Goal: Transaction & Acquisition: Purchase product/service

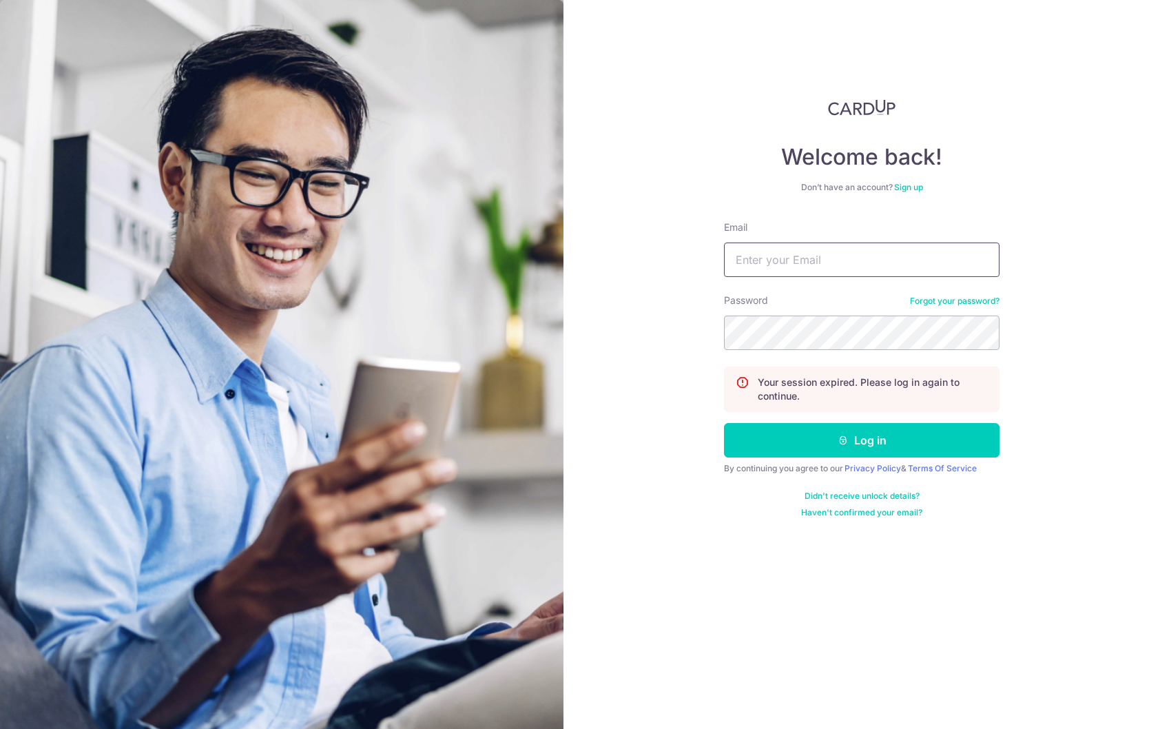
click at [876, 265] on input "Email" at bounding box center [862, 260] width 276 height 34
type input "[EMAIL_ADDRESS][DOMAIN_NAME]"
click at [724, 423] on button "Log in" at bounding box center [862, 440] width 276 height 34
click at [916, 433] on button "Log in" at bounding box center [862, 440] width 276 height 34
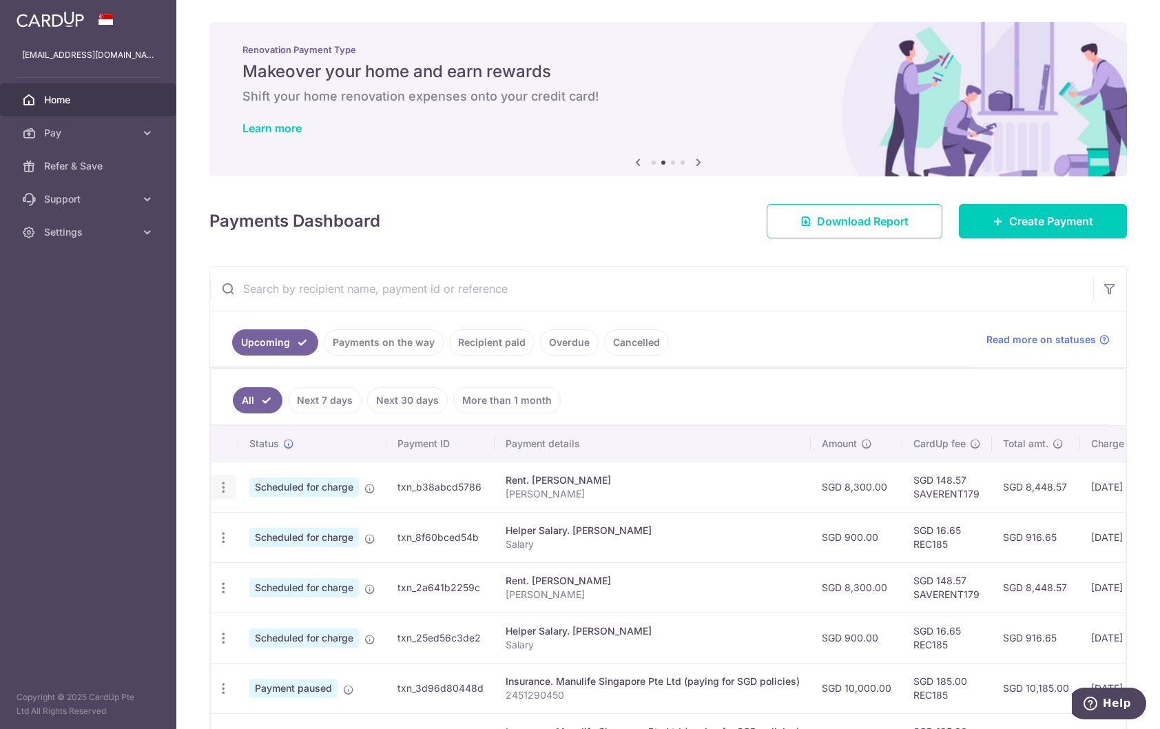
click at [224, 486] on icon "button" at bounding box center [223, 487] width 14 height 14
click at [276, 522] on span "Update payment" at bounding box center [297, 525] width 94 height 17
radio input "true"
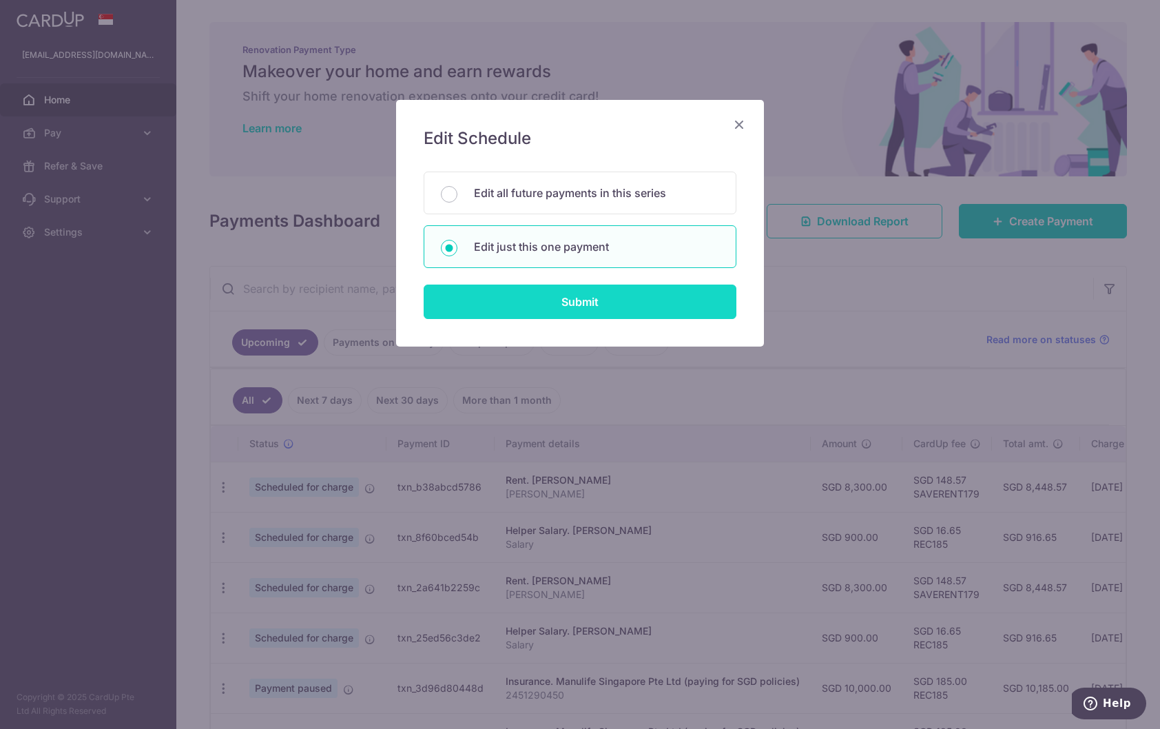
click at [613, 301] on input "Submit" at bounding box center [580, 302] width 313 height 34
radio input "true"
type input "8,300.00"
type input "15/09/2025"
type input "Zhang Minna"
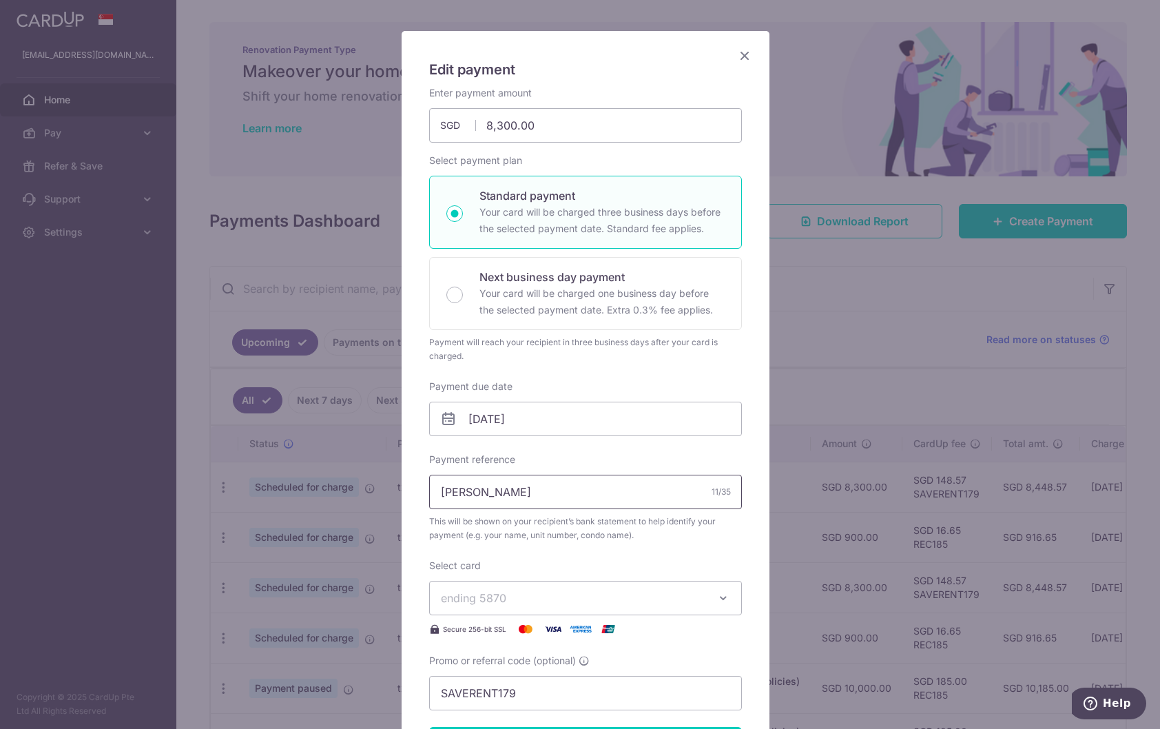
scroll to position [138, 0]
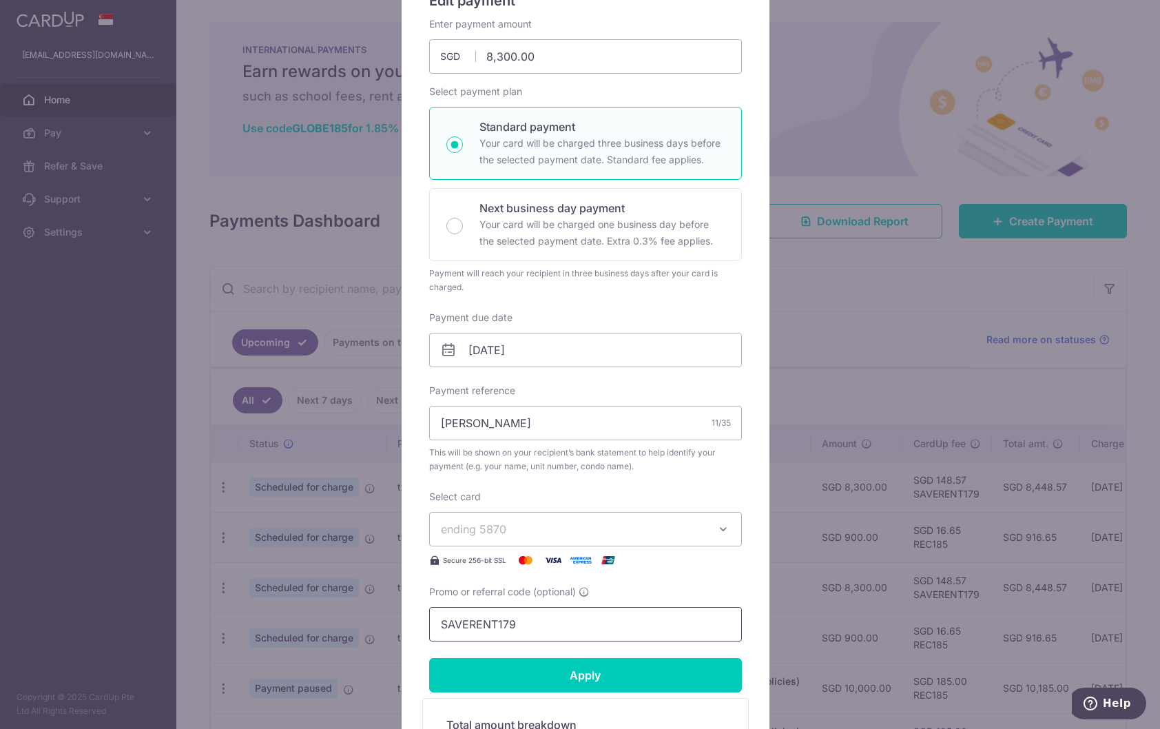
drag, startPoint x: 533, startPoint y: 624, endPoint x: 369, endPoint y: 619, distance: 164.1
click at [369, 619] on div "Edit payment By clicking apply, you will make changes to all payments to Peter …" at bounding box center [580, 364] width 1160 height 729
paste input "3HOME25R"
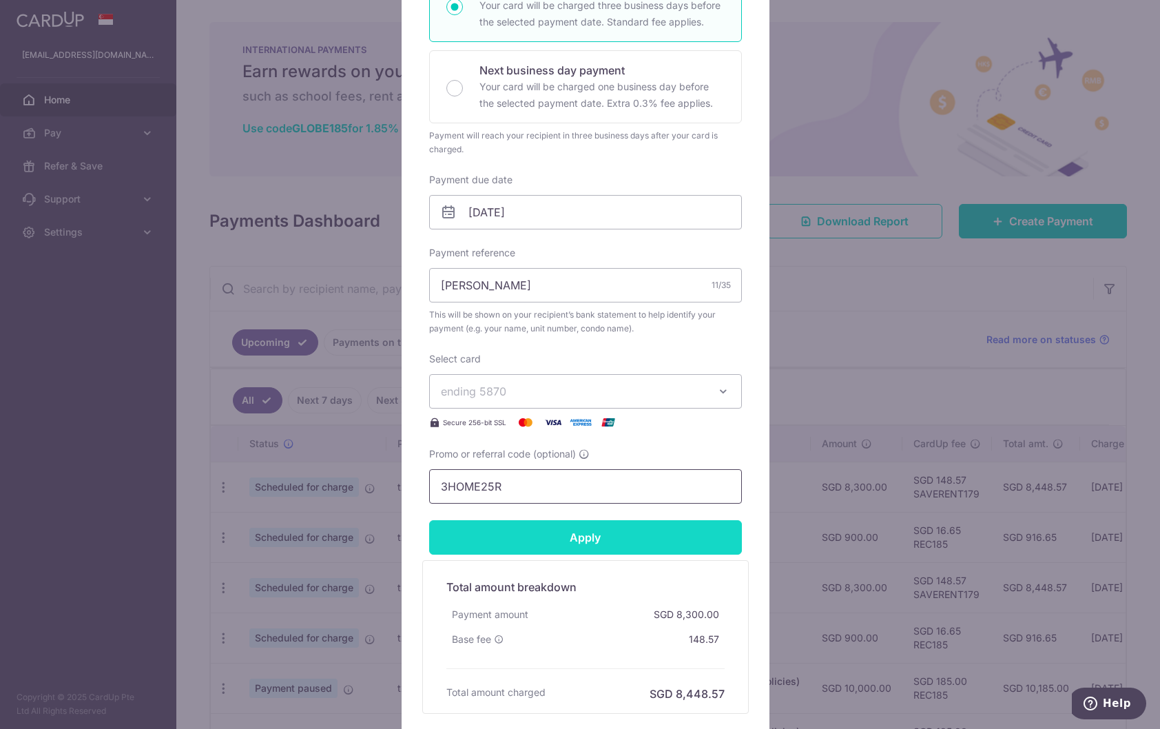
type input "3HOME25R"
click at [531, 531] on input "Apply" at bounding box center [585, 537] width 313 height 34
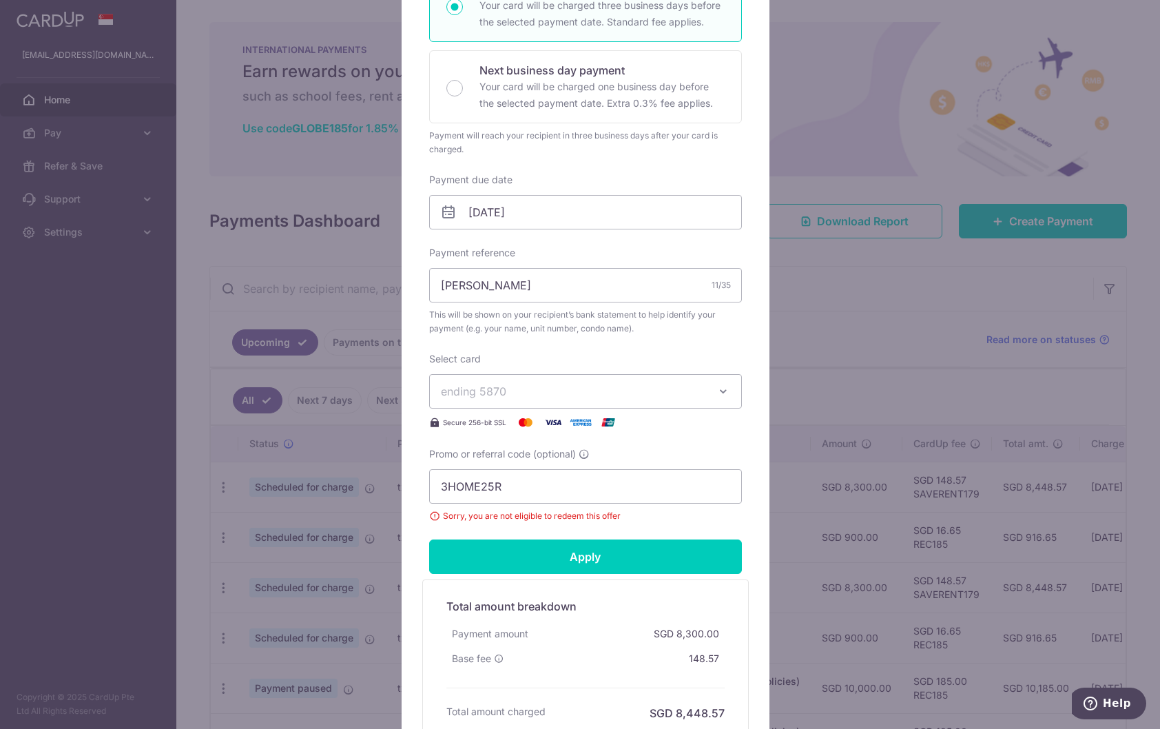
scroll to position [0, 0]
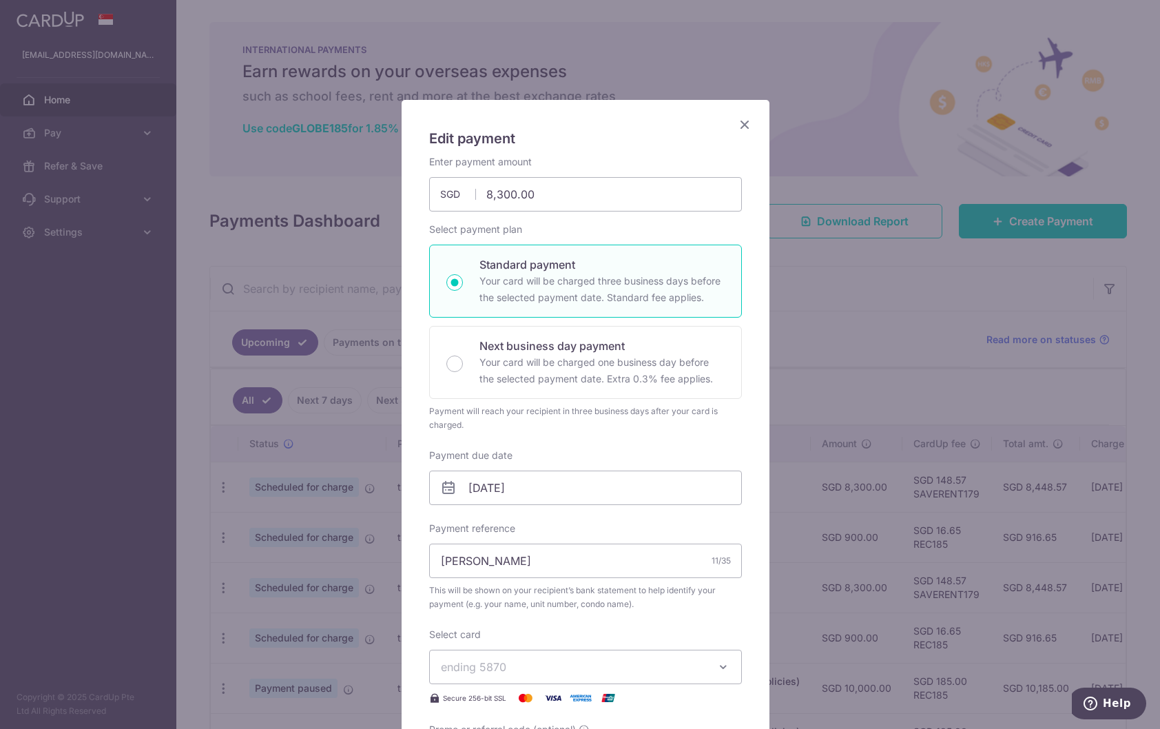
click at [743, 125] on icon "Close" at bounding box center [745, 124] width 17 height 17
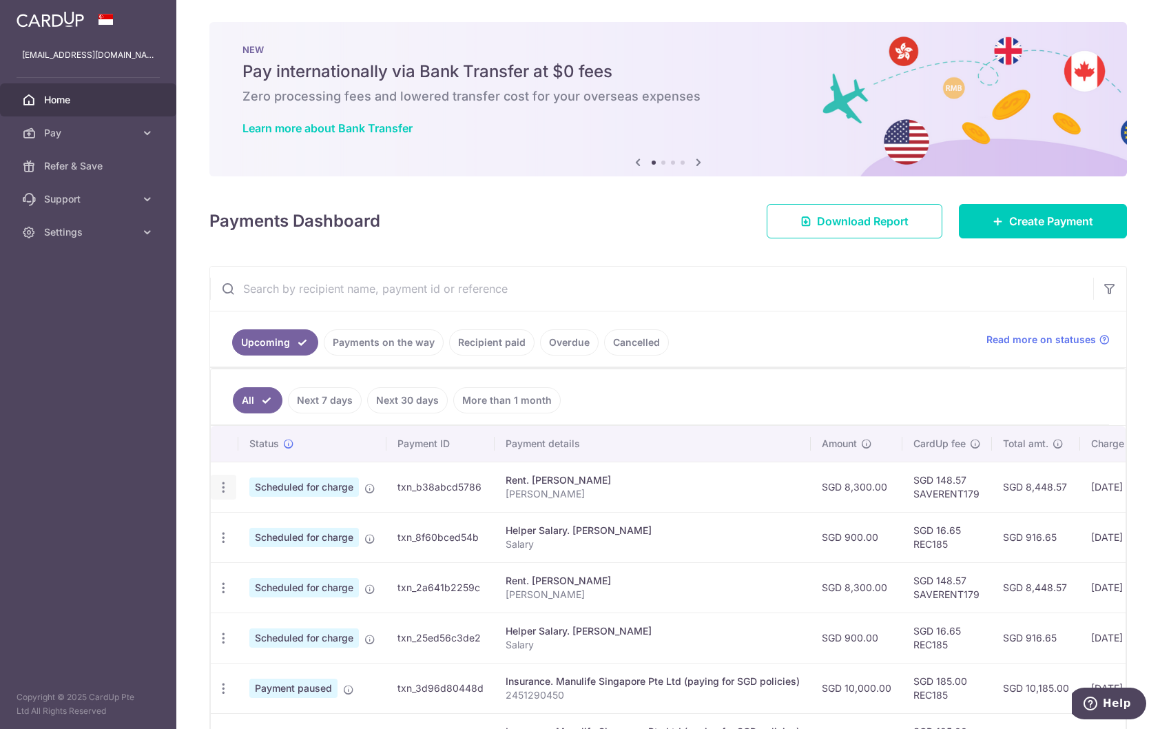
click at [223, 490] on icon "button" at bounding box center [223, 487] width 14 height 14
click at [271, 529] on span "Update payment" at bounding box center [297, 525] width 94 height 17
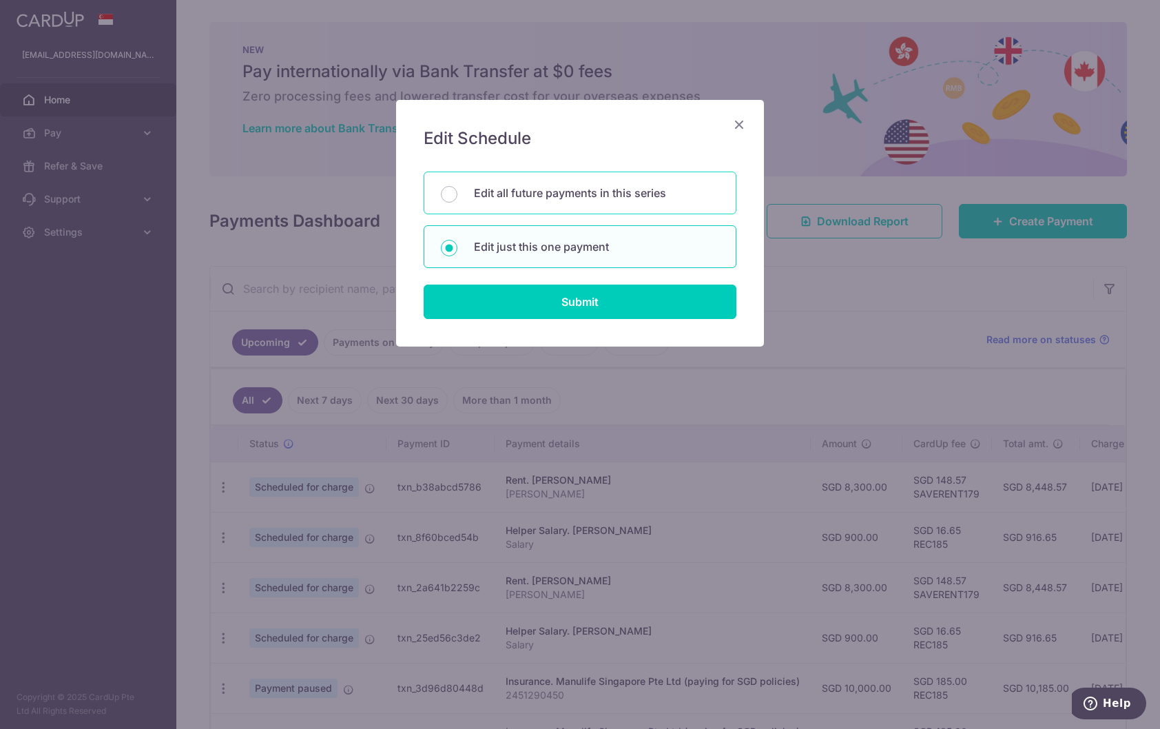
click at [564, 183] on div "Edit all future payments in this series" at bounding box center [580, 193] width 313 height 43
radio input "true"
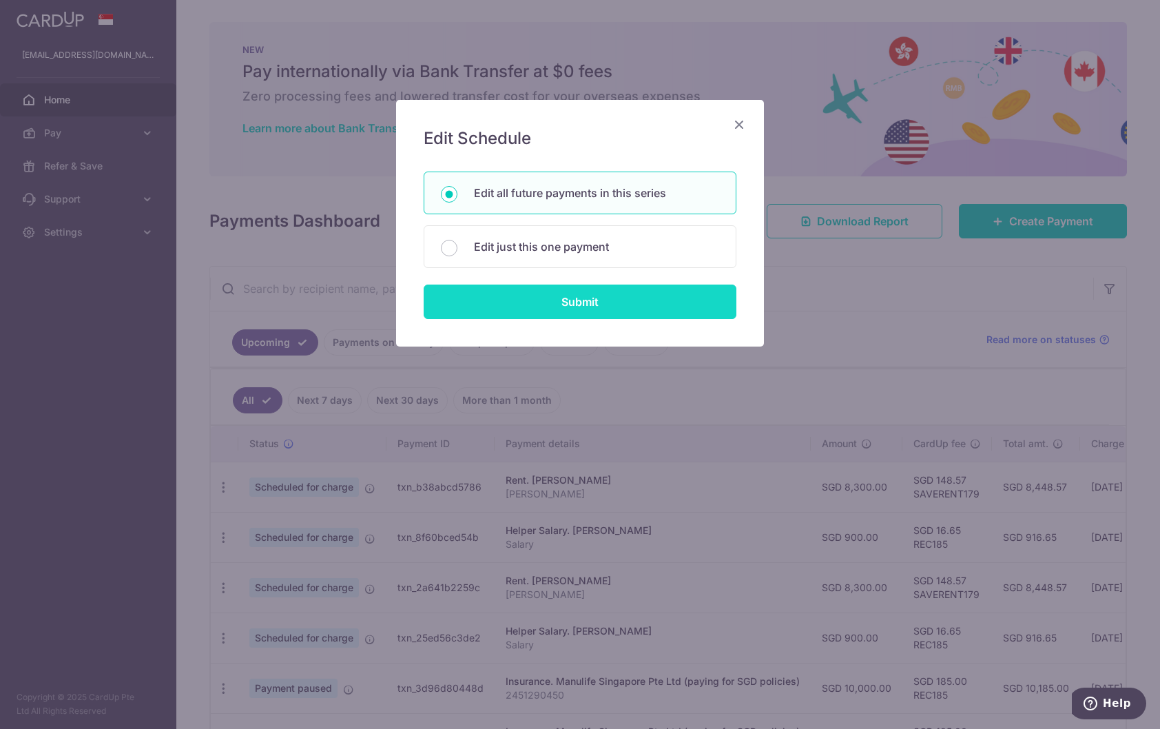
click at [610, 313] on input "Submit" at bounding box center [580, 302] width 313 height 34
radio input "true"
type input "8,300.00"
type input "Zhang Minna"
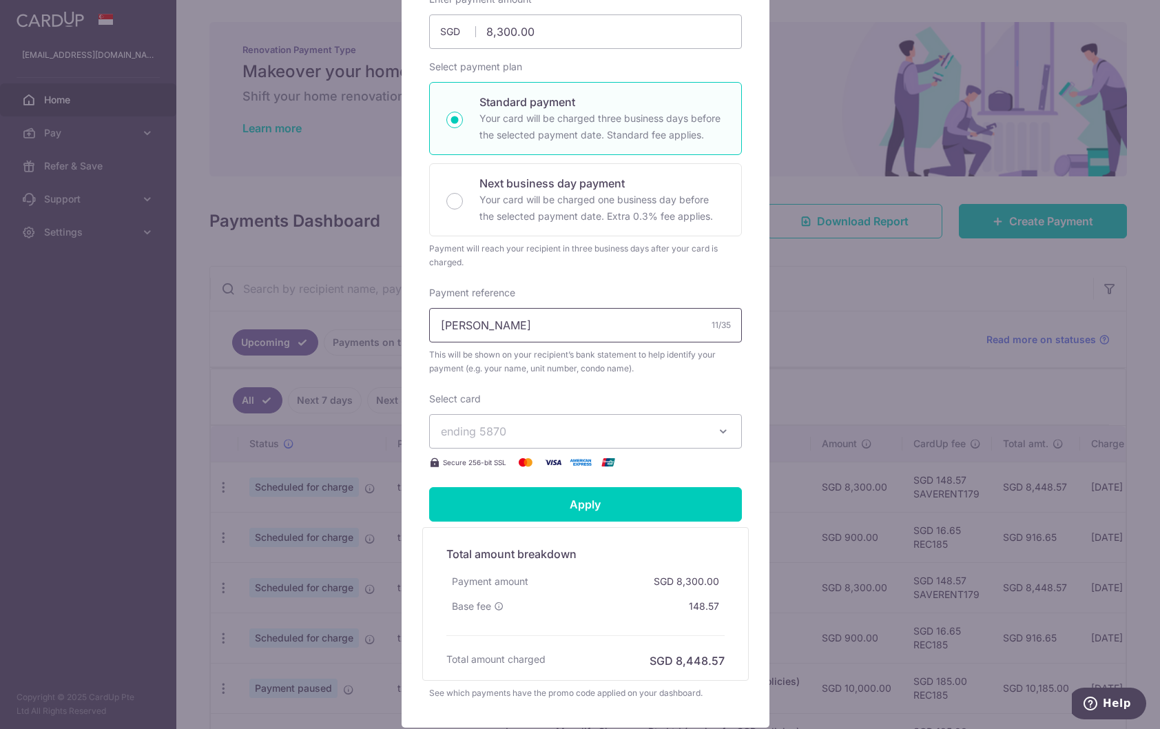
scroll to position [305, 0]
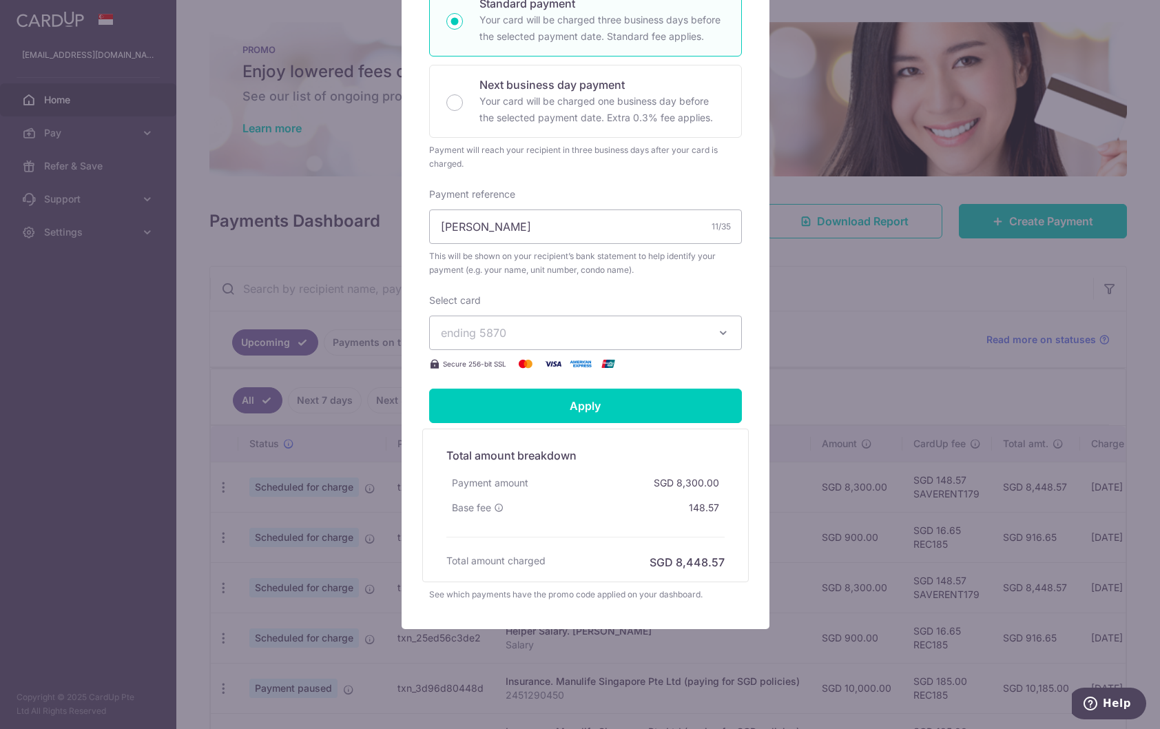
click at [845, 349] on div "Edit payment By clicking apply, you will make changes to all 5 payments to Pete…" at bounding box center [580, 364] width 1160 height 729
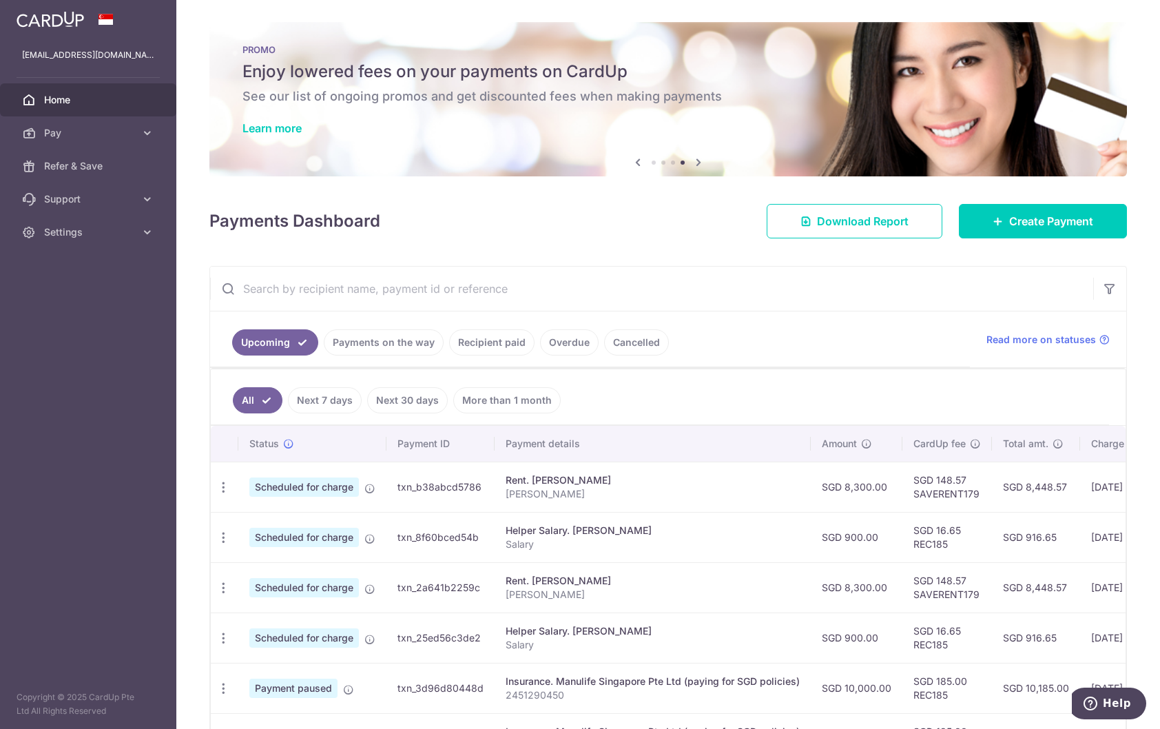
scroll to position [69, 0]
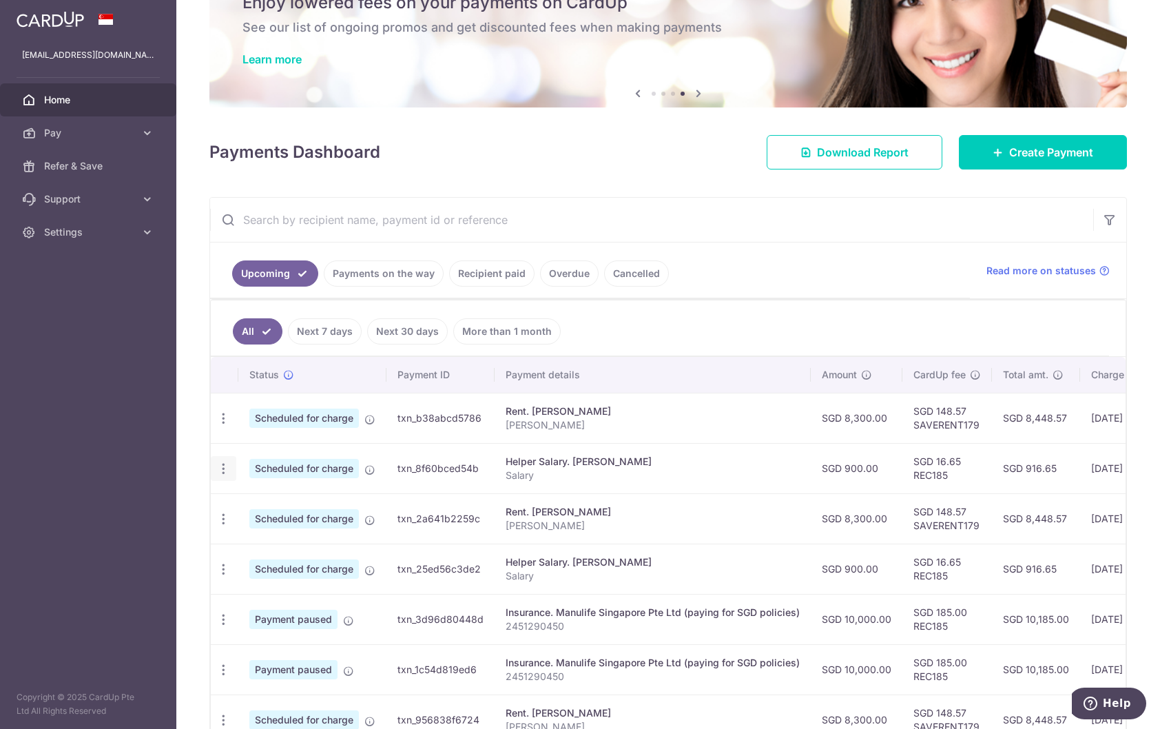
click at [223, 426] on icon "button" at bounding box center [223, 418] width 14 height 14
click at [291, 504] on span "Update payment" at bounding box center [297, 506] width 94 height 17
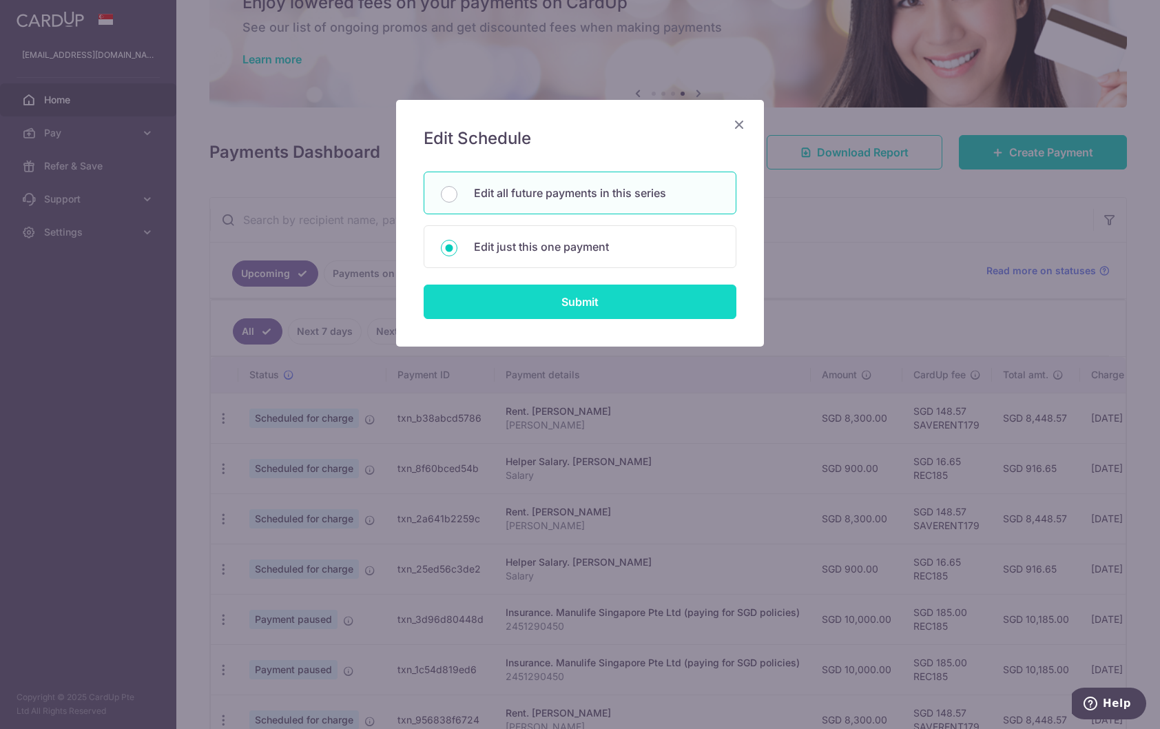
click at [586, 287] on input "Submit" at bounding box center [580, 302] width 313 height 34
type input "900.00"
radio input "true"
type input "[DATE]"
type input "Salary"
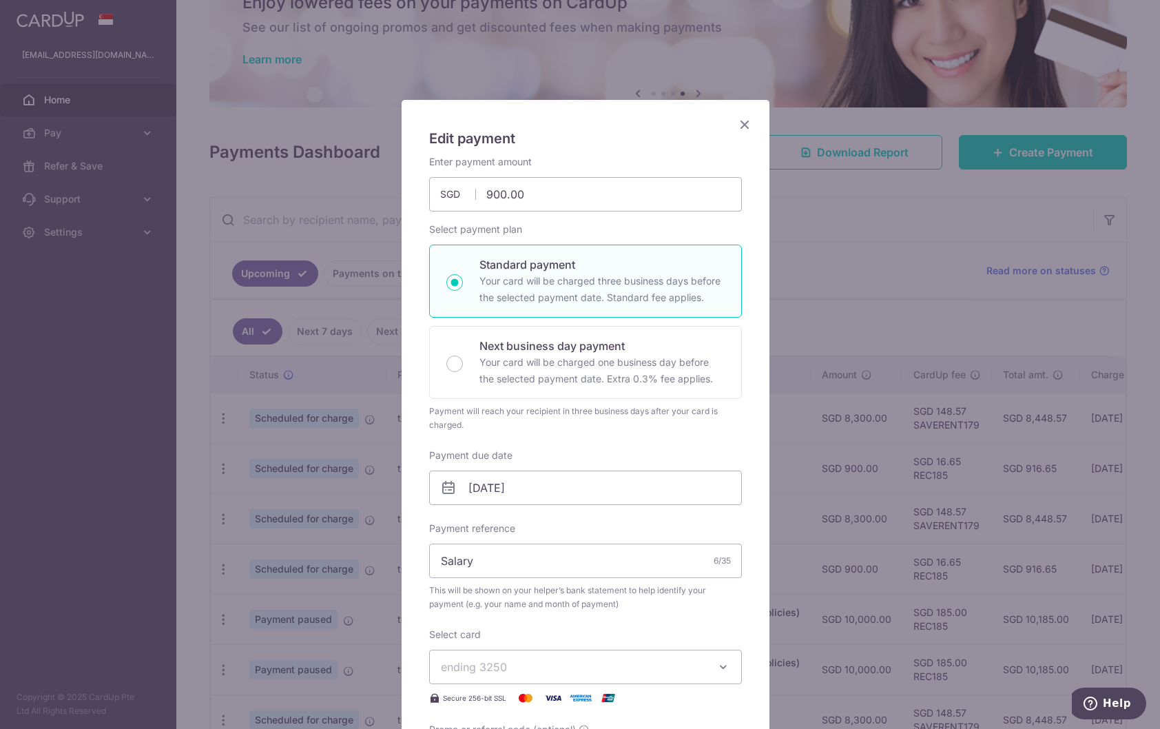
scroll to position [138, 0]
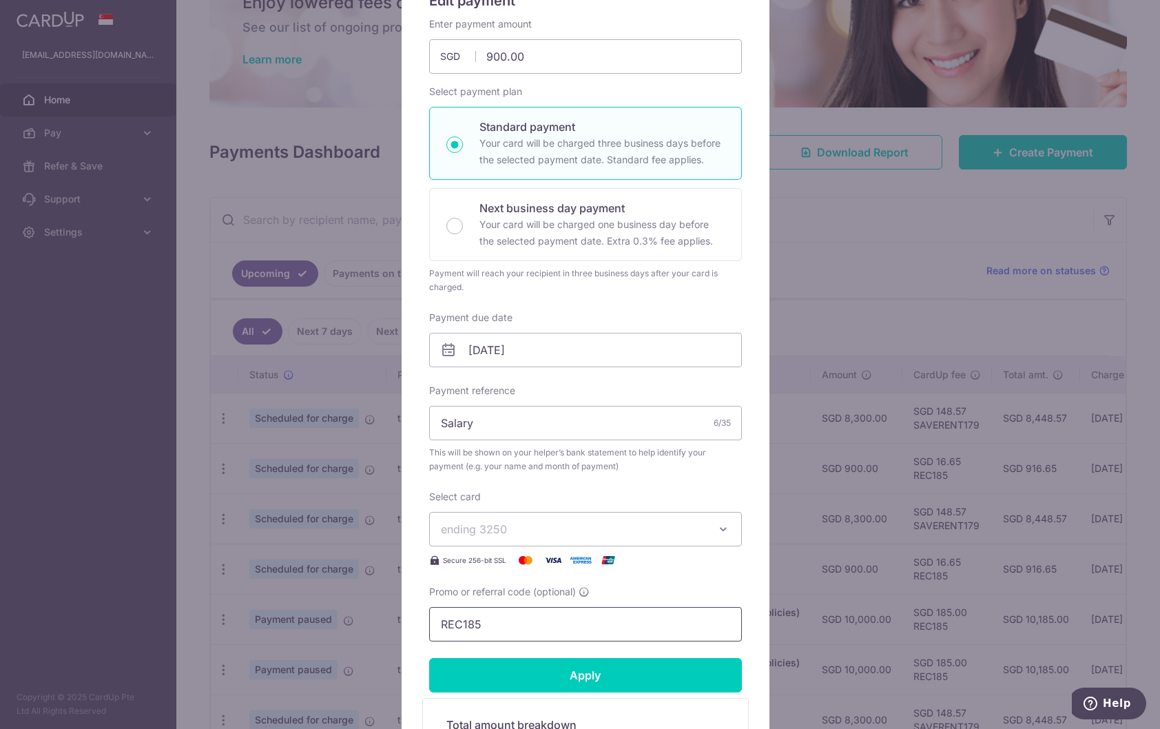
drag, startPoint x: 551, startPoint y: 626, endPoint x: 374, endPoint y: 618, distance: 176.6
click at [374, 618] on div "Edit payment By clicking apply, you will make changes to all 5 payments to Lany…" at bounding box center [580, 364] width 1160 height 729
paste input "3HOME25R"
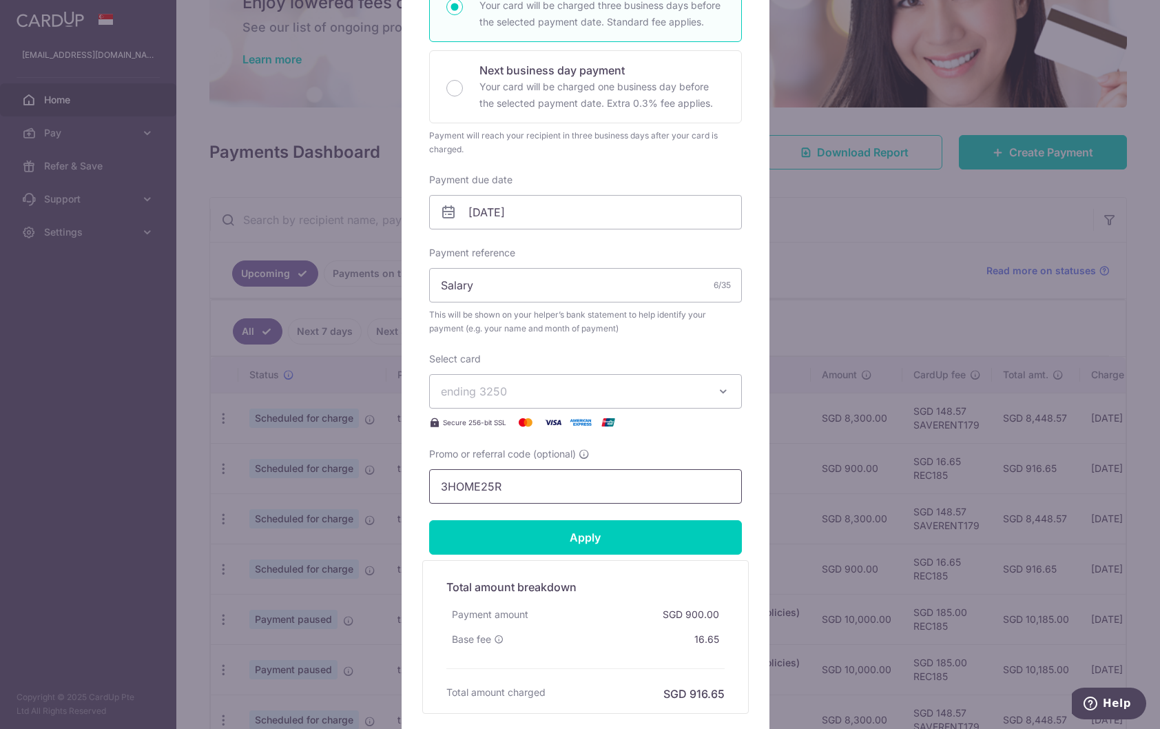
scroll to position [388, 0]
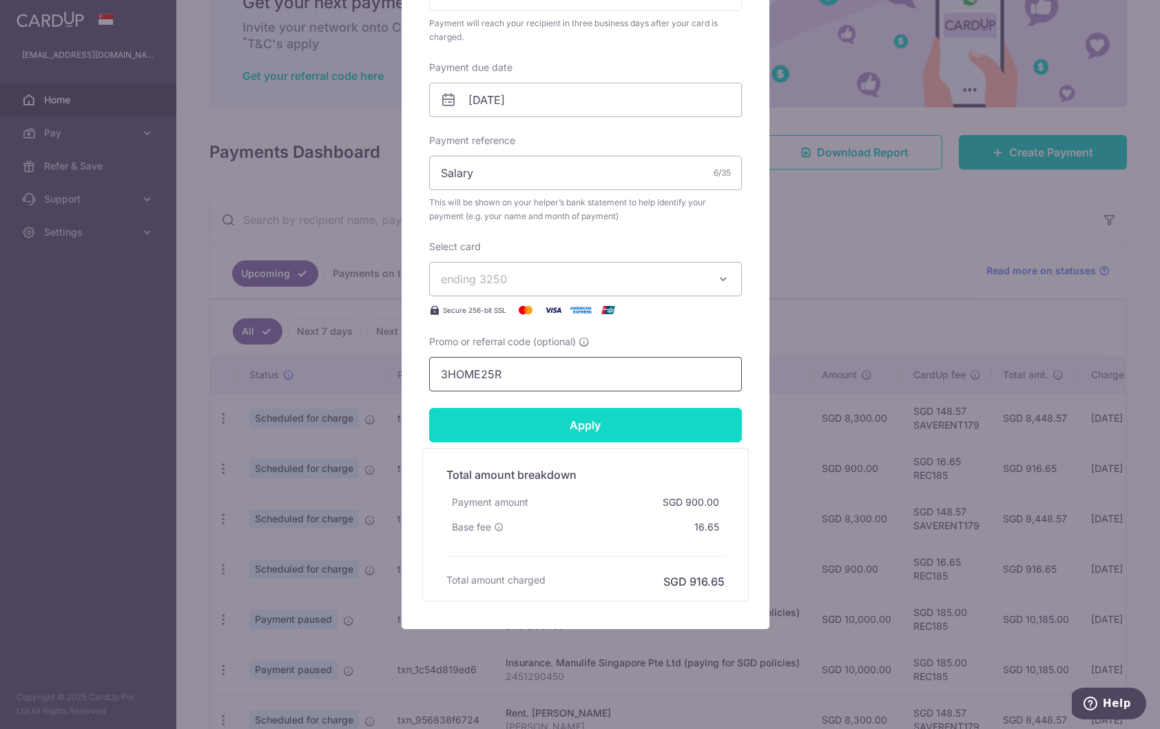
type input "3HOME25R"
click at [586, 421] on input "Apply" at bounding box center [585, 425] width 313 height 34
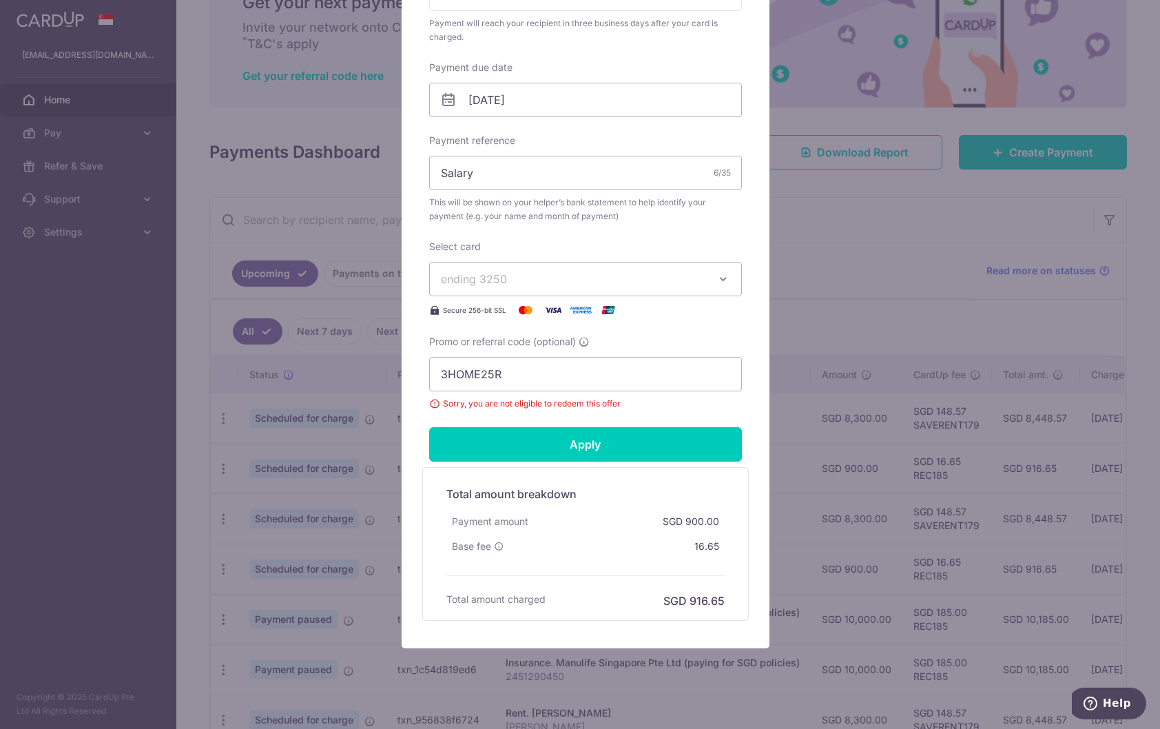
click at [676, 286] on span "ending 3250" at bounding box center [573, 279] width 265 height 17
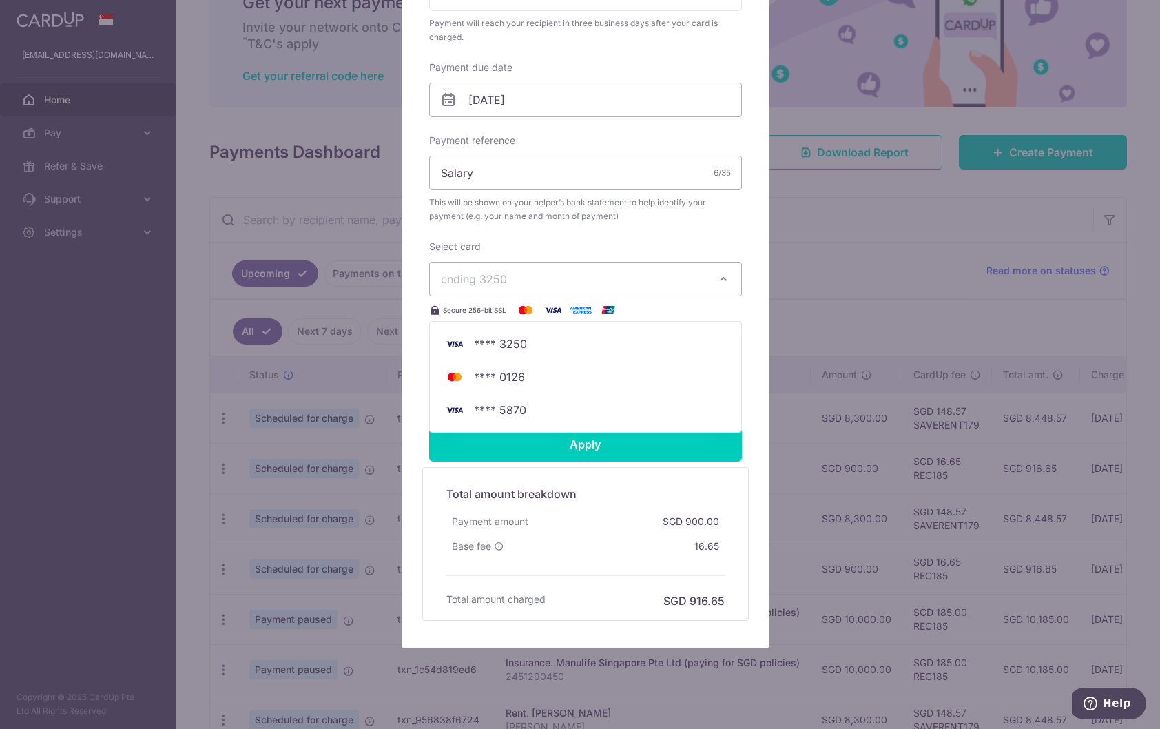
click at [676, 286] on span "ending 3250" at bounding box center [573, 279] width 265 height 17
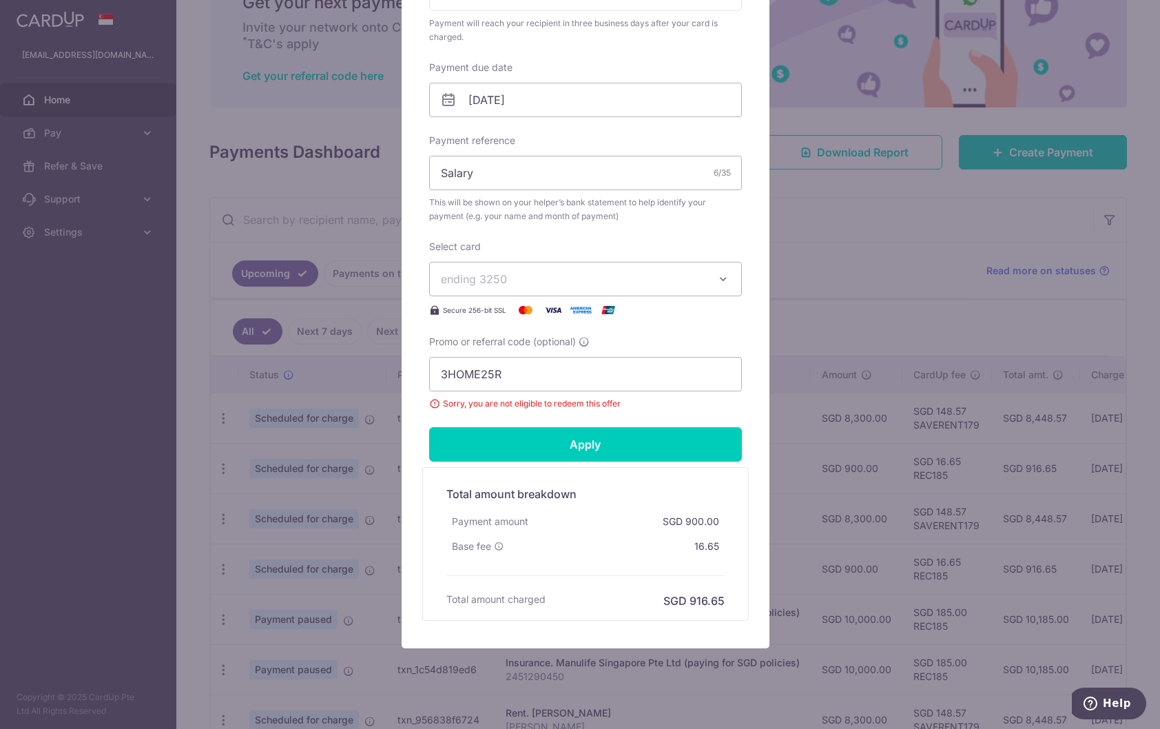
click at [843, 506] on div "Edit payment By clicking apply, you will make changes to all 5 payments to Lany…" at bounding box center [580, 364] width 1160 height 729
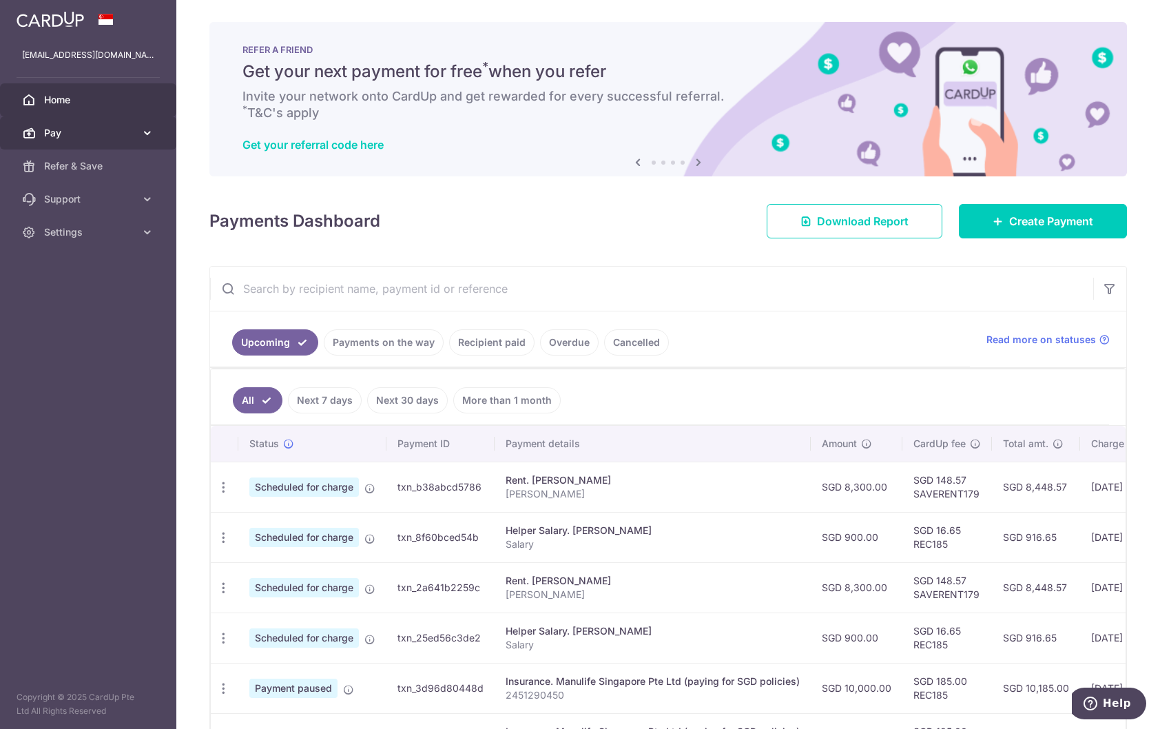
click at [93, 130] on span "Pay" at bounding box center [89, 133] width 91 height 14
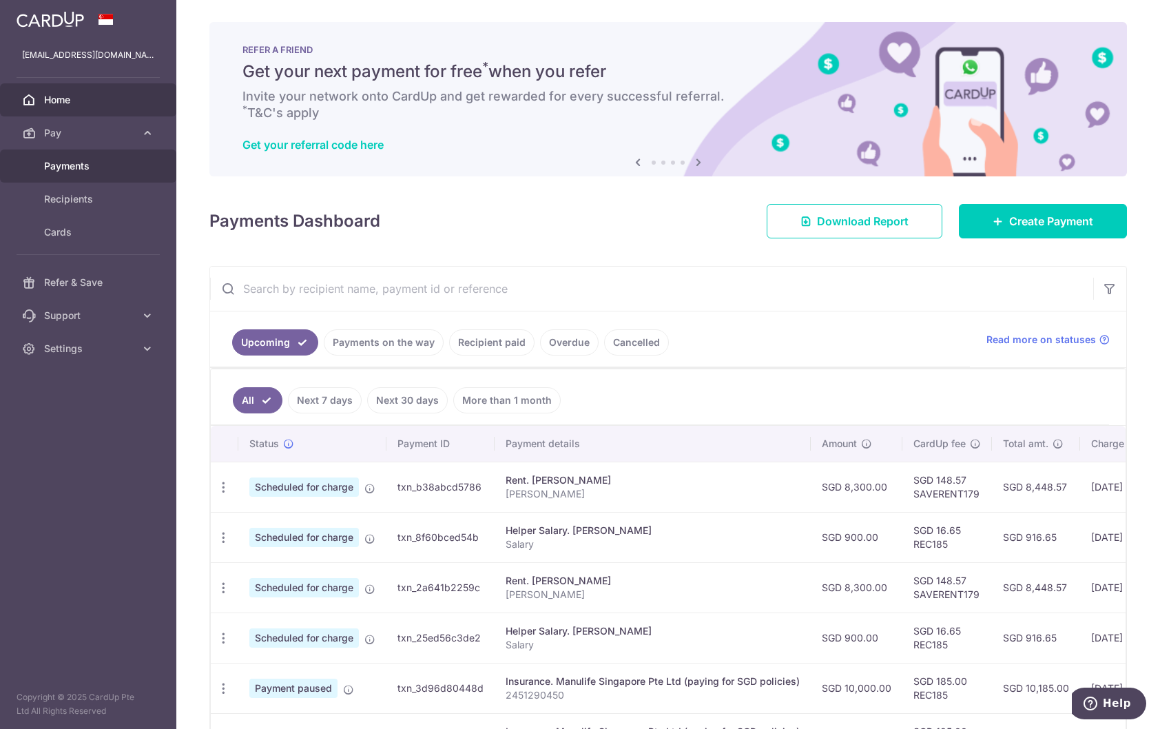
click at [77, 167] on span "Payments" at bounding box center [89, 166] width 91 height 14
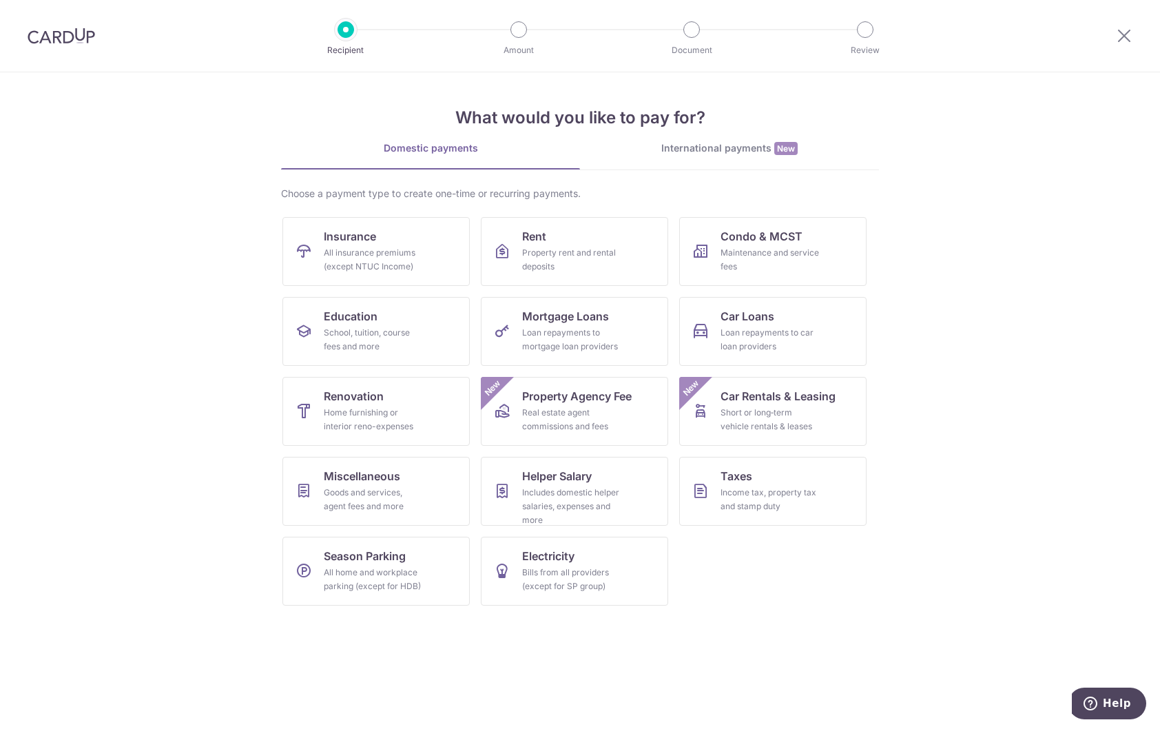
click at [1024, 377] on section "What would you like to pay for? Domestic payments International payments New Ch…" at bounding box center [580, 400] width 1160 height 657
click at [772, 493] on div "Income tax, property tax and stamp duty" at bounding box center [770, 500] width 99 height 28
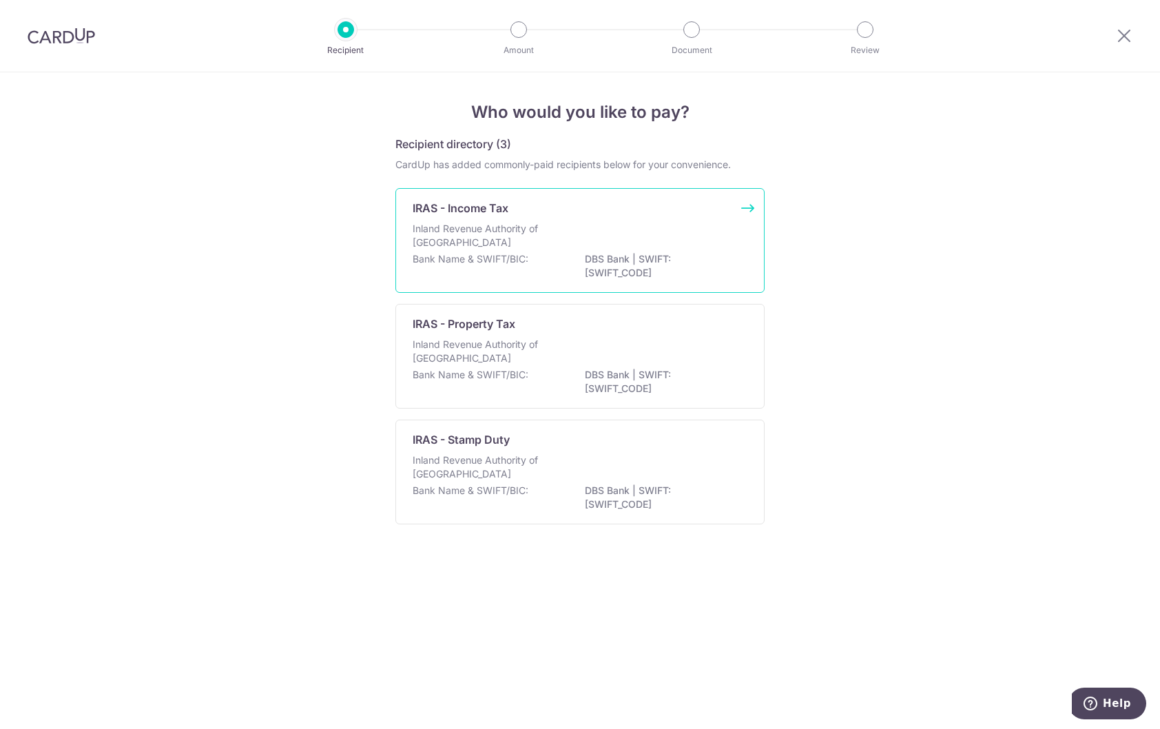
click at [540, 234] on p "Inland Revenue Authority of [GEOGRAPHIC_DATA]" at bounding box center [486, 236] width 146 height 28
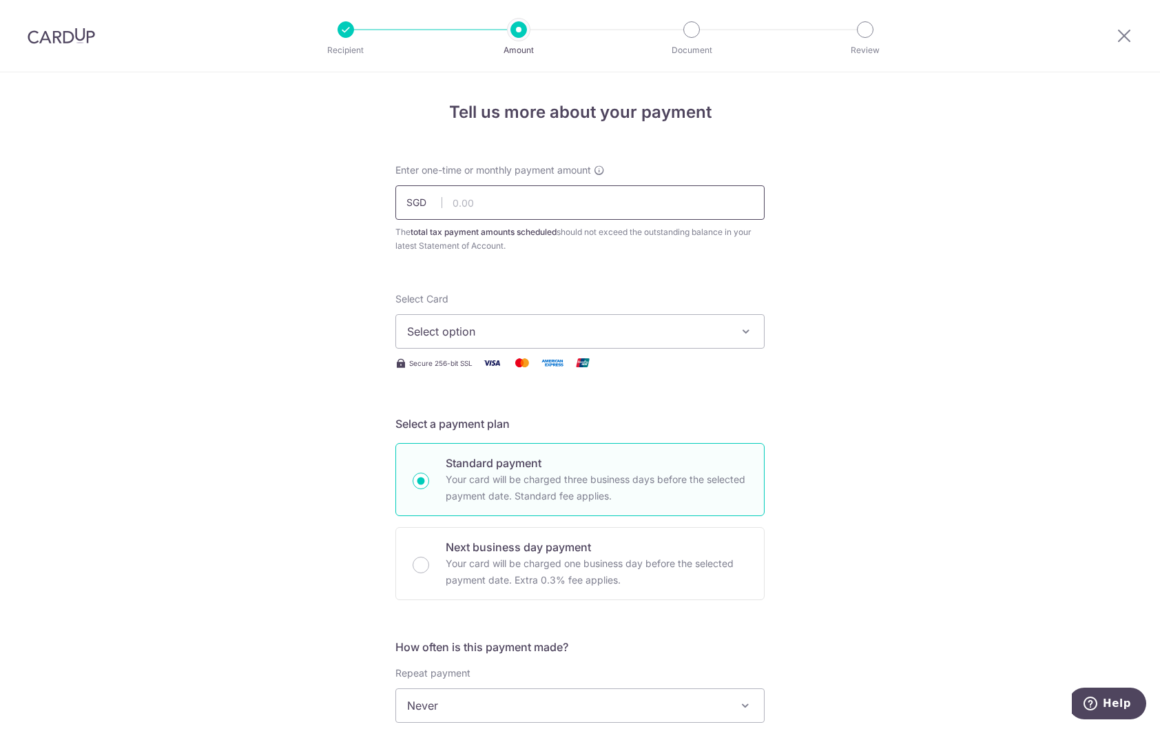
click at [597, 200] on input "text" at bounding box center [579, 202] width 369 height 34
click at [704, 334] on span "Select option" at bounding box center [567, 331] width 321 height 17
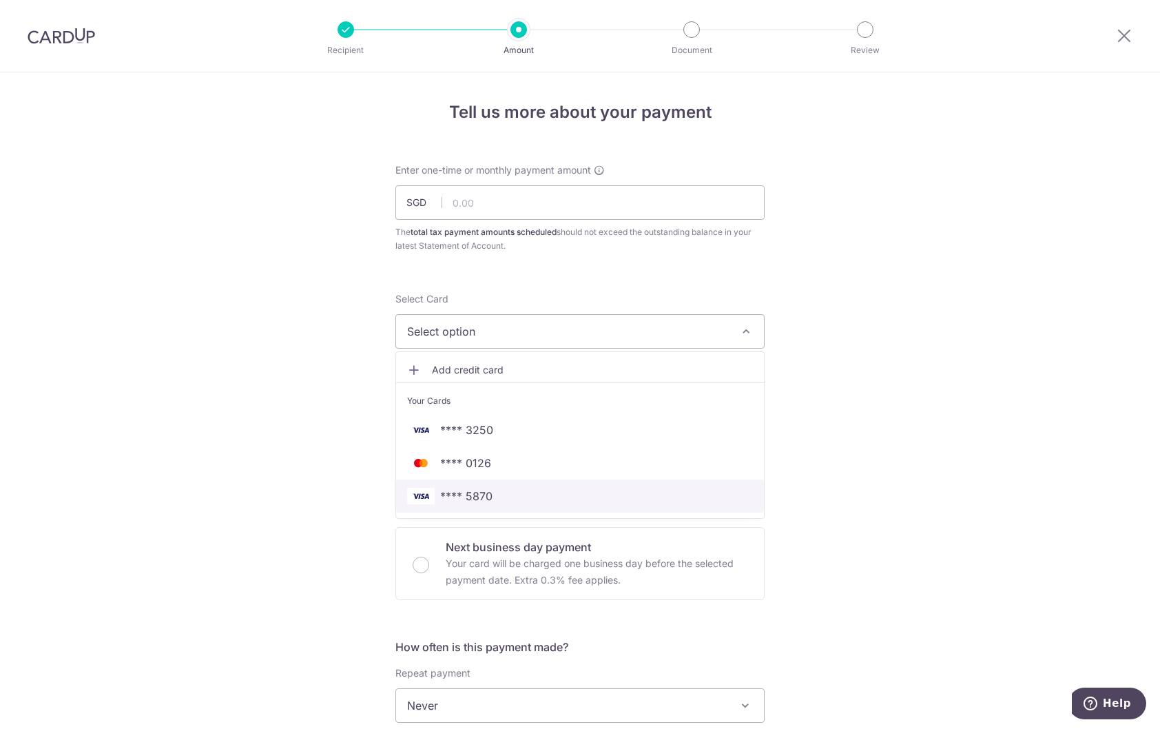
click at [664, 488] on span "**** 5870" at bounding box center [580, 496] width 346 height 17
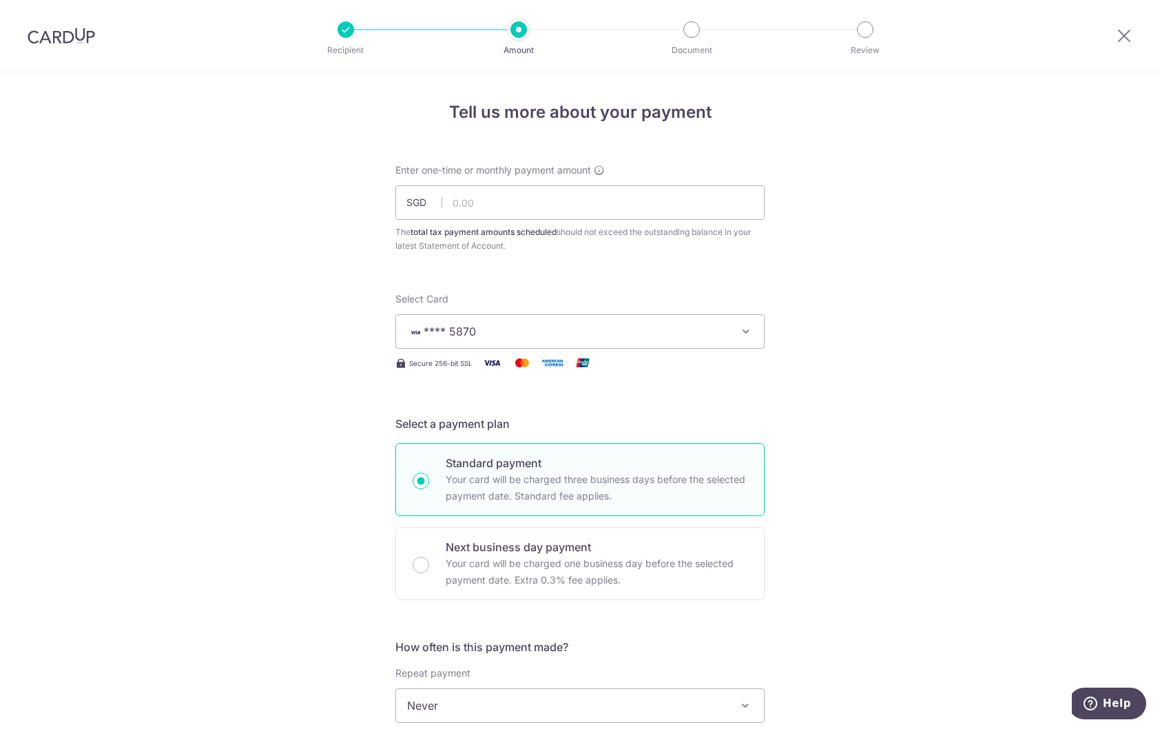
click at [893, 411] on div "Tell us more about your payment Enter one-time or monthly payment amount SGD Th…" at bounding box center [580, 712] width 1160 height 1280
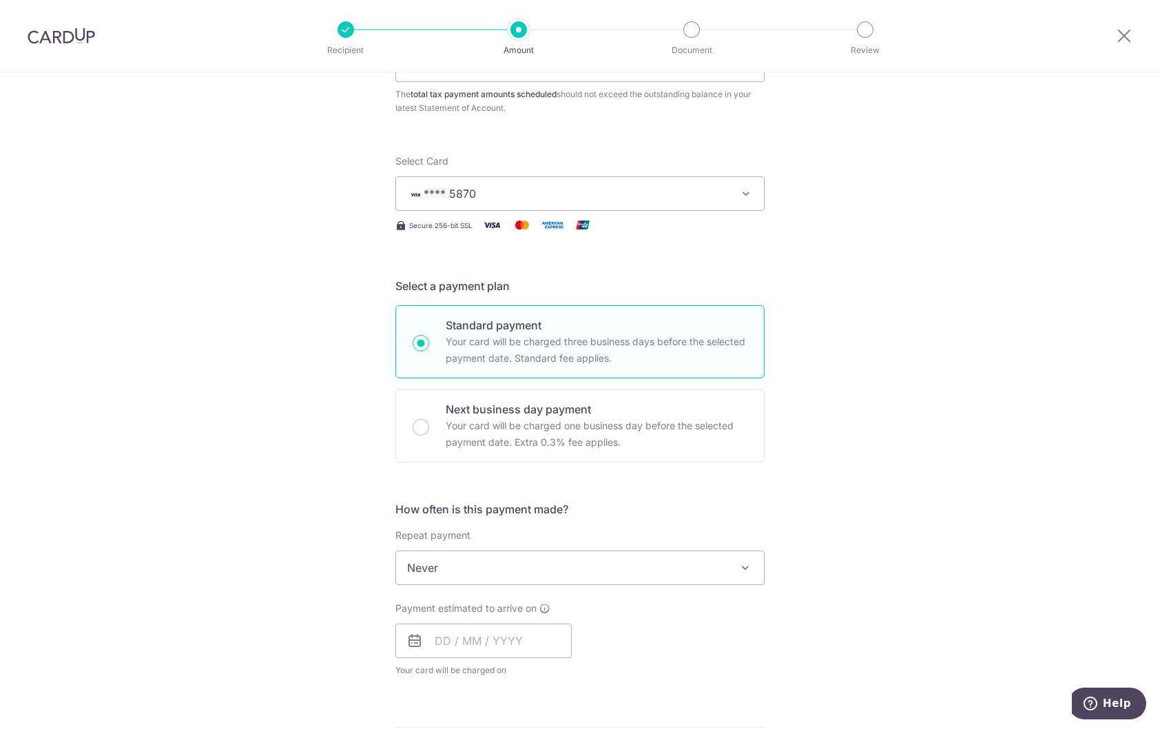
scroll to position [207, 0]
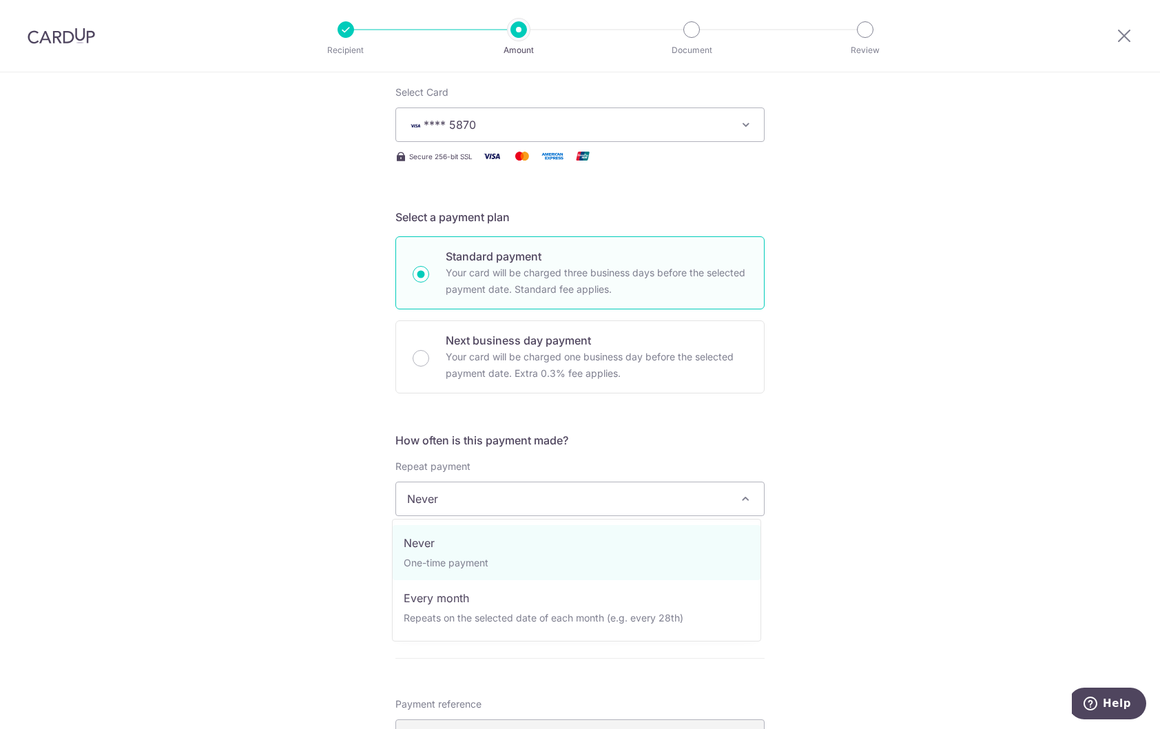
click at [731, 495] on span "Never" at bounding box center [580, 498] width 368 height 33
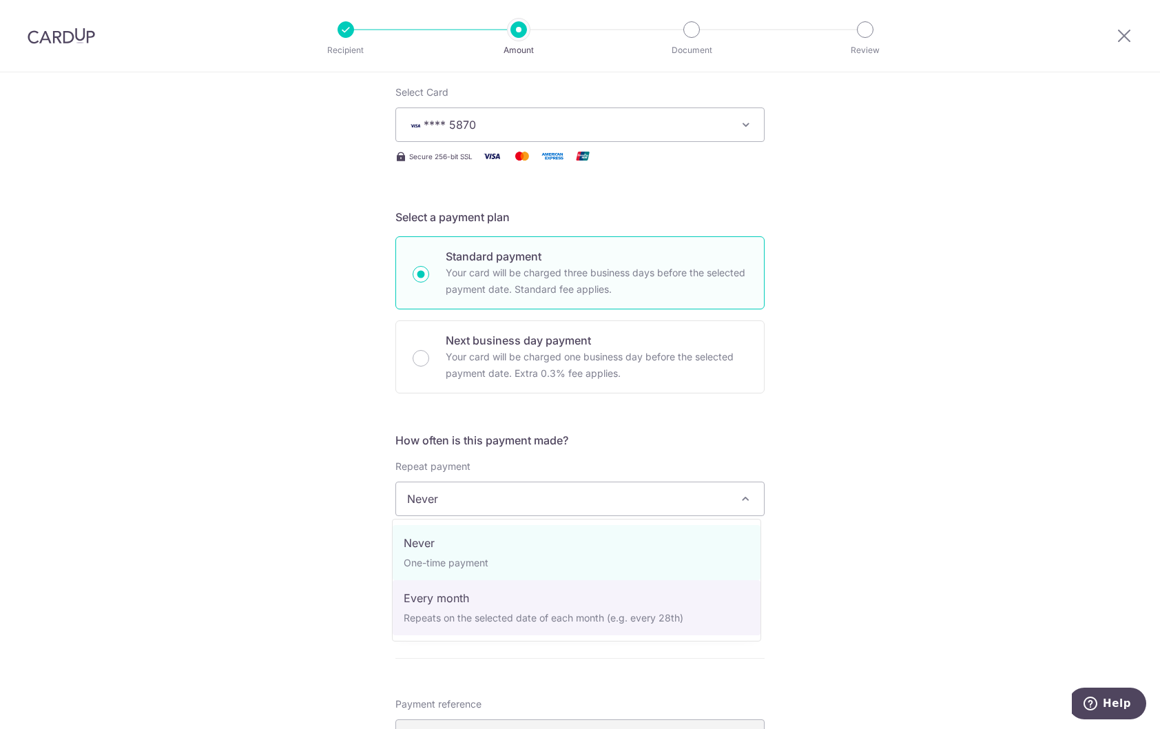
select select "3"
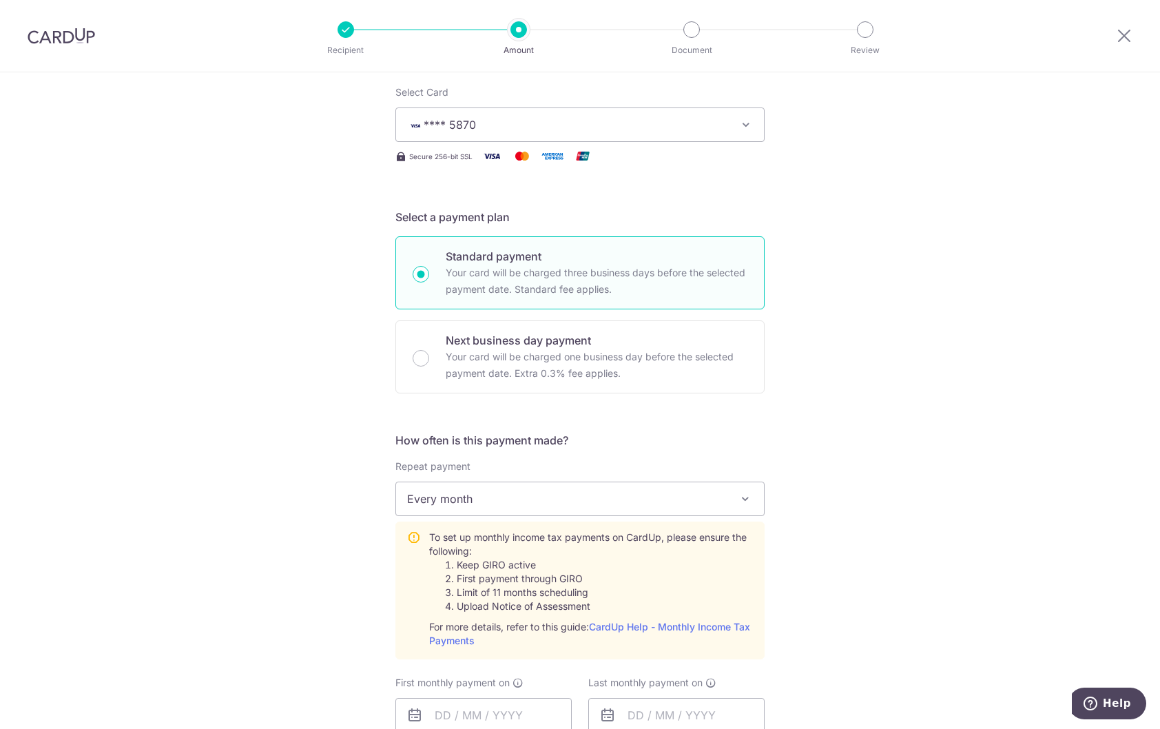
click at [908, 509] on div "Tell us more about your payment Enter one-time or monthly payment amount SGD Th…" at bounding box center [580, 584] width 1160 height 1437
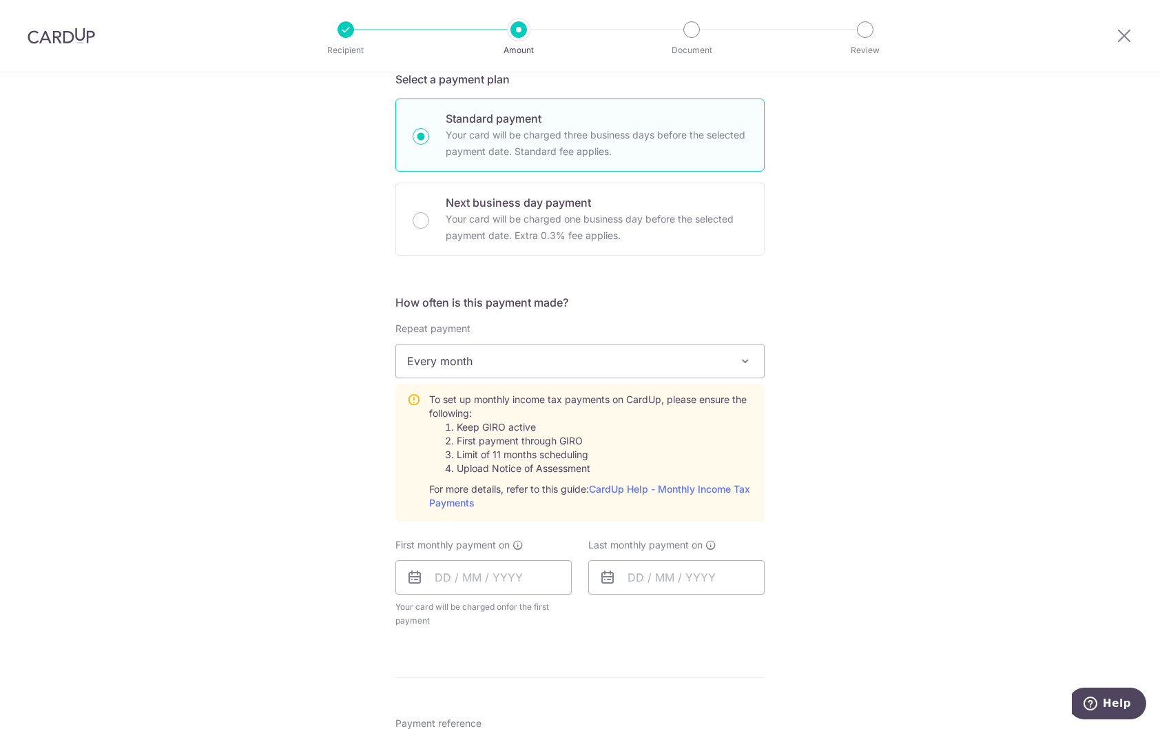
scroll to position [413, 0]
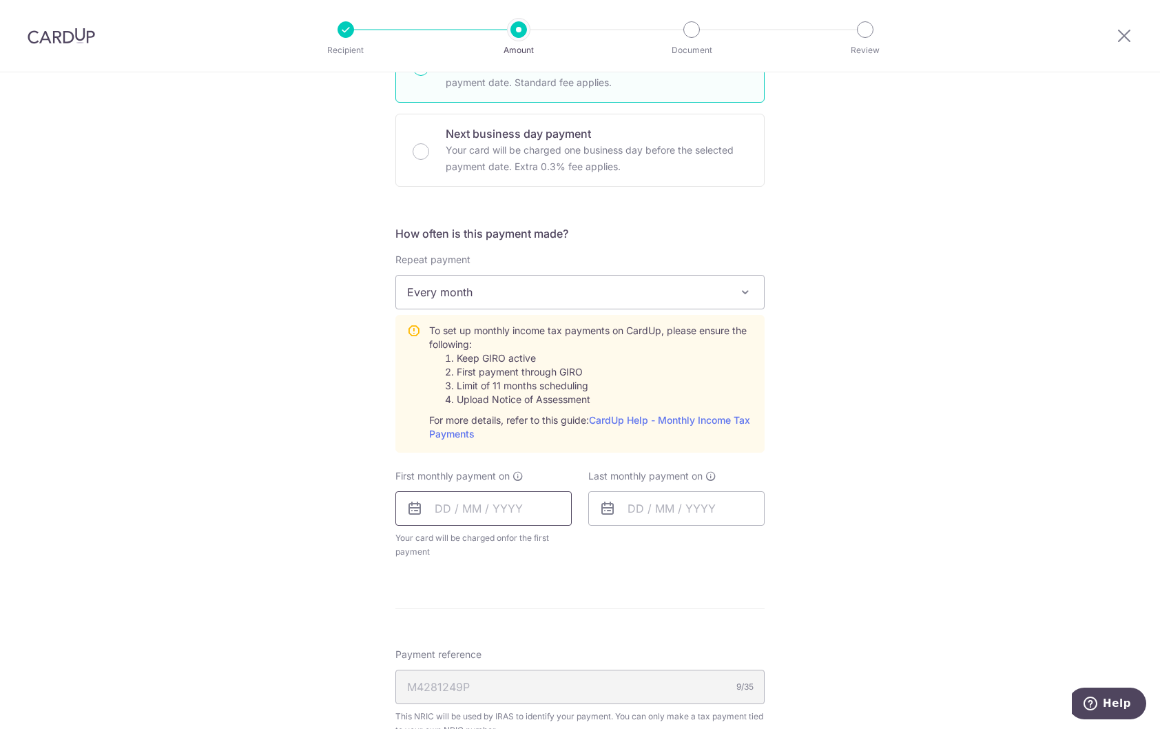
click at [502, 513] on input "text" at bounding box center [483, 508] width 176 height 34
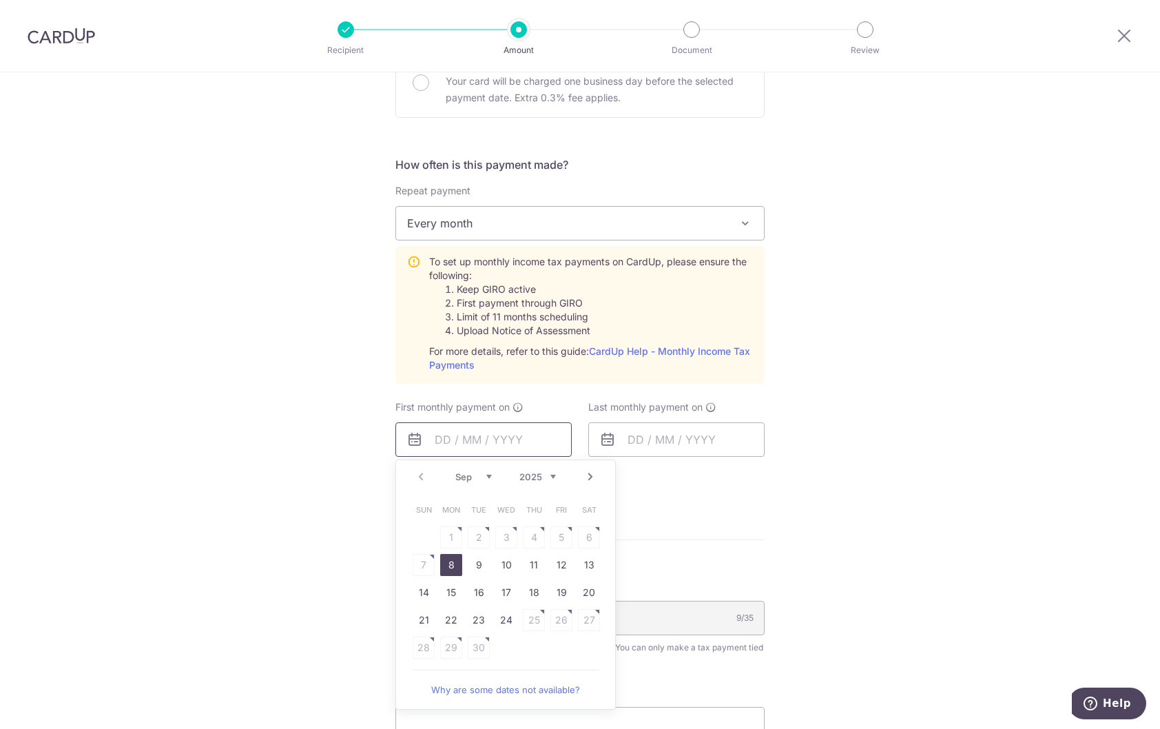
scroll to position [551, 0]
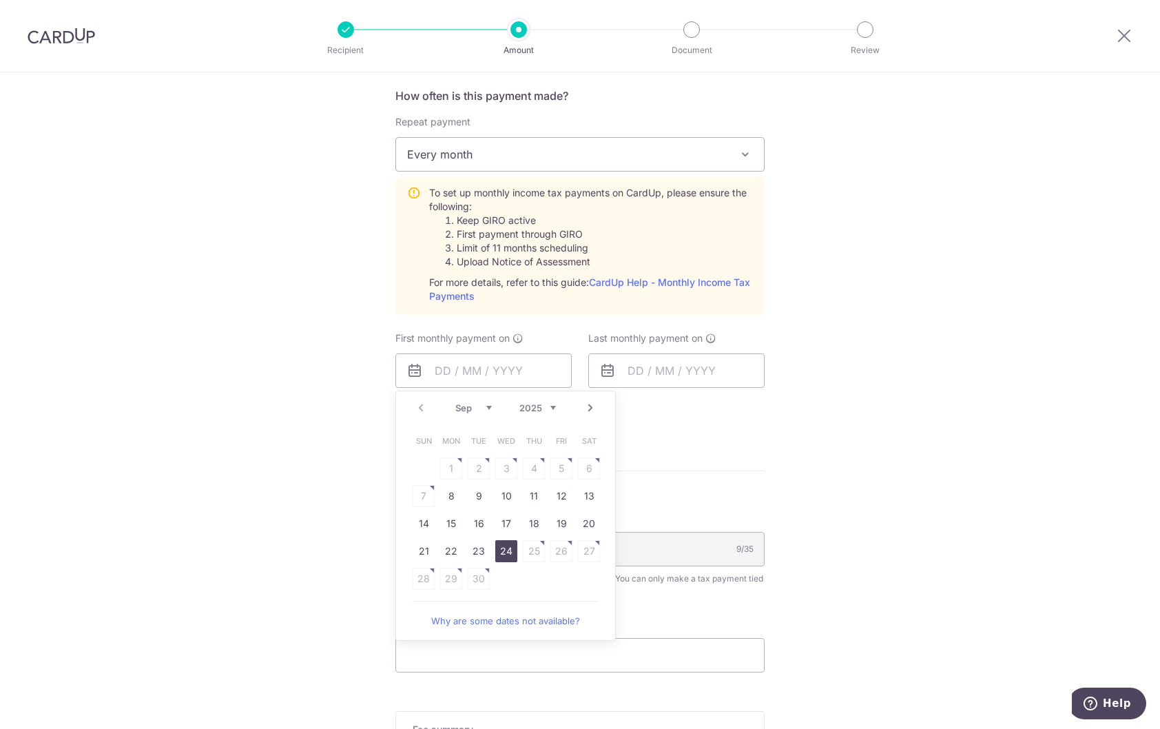
drag, startPoint x: 510, startPoint y: 545, endPoint x: 23, endPoint y: 164, distance: 618.5
click at [510, 545] on link "24" at bounding box center [506, 551] width 22 height 22
type input "[DATE]"
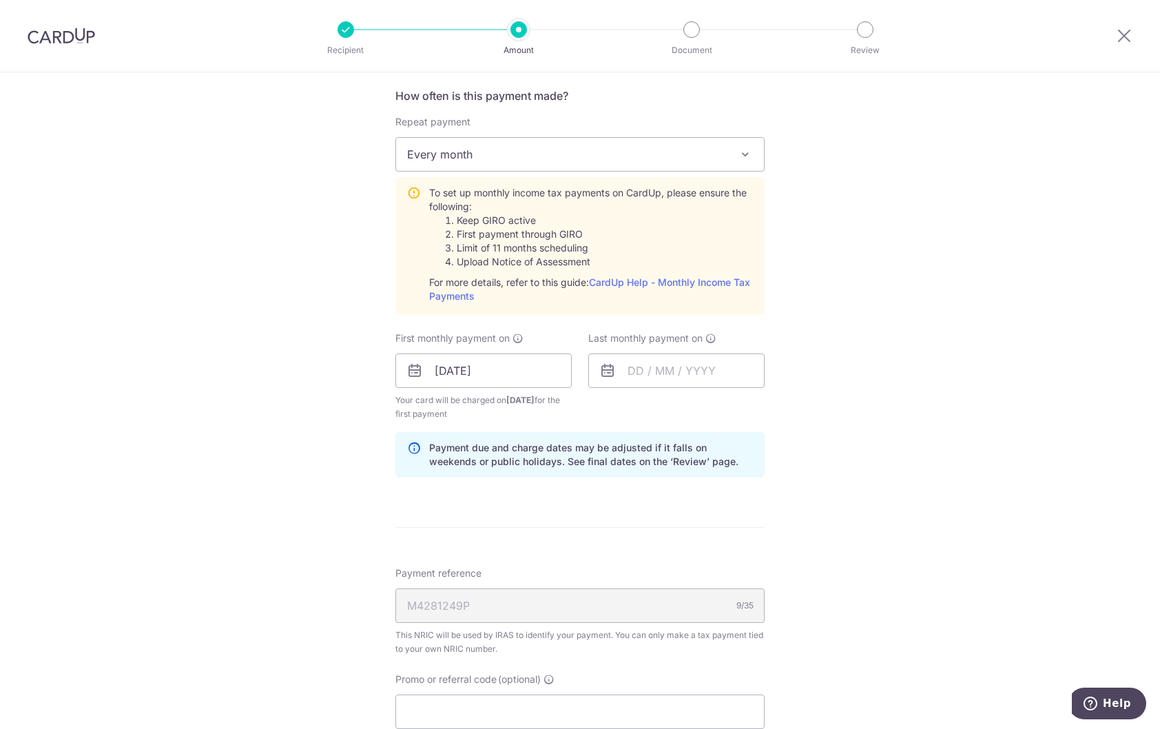
click at [904, 362] on div "Tell us more about your payment Enter one-time or monthly payment amount SGD Th…" at bounding box center [580, 267] width 1160 height 1493
click at [690, 370] on input "text" at bounding box center [676, 370] width 176 height 34
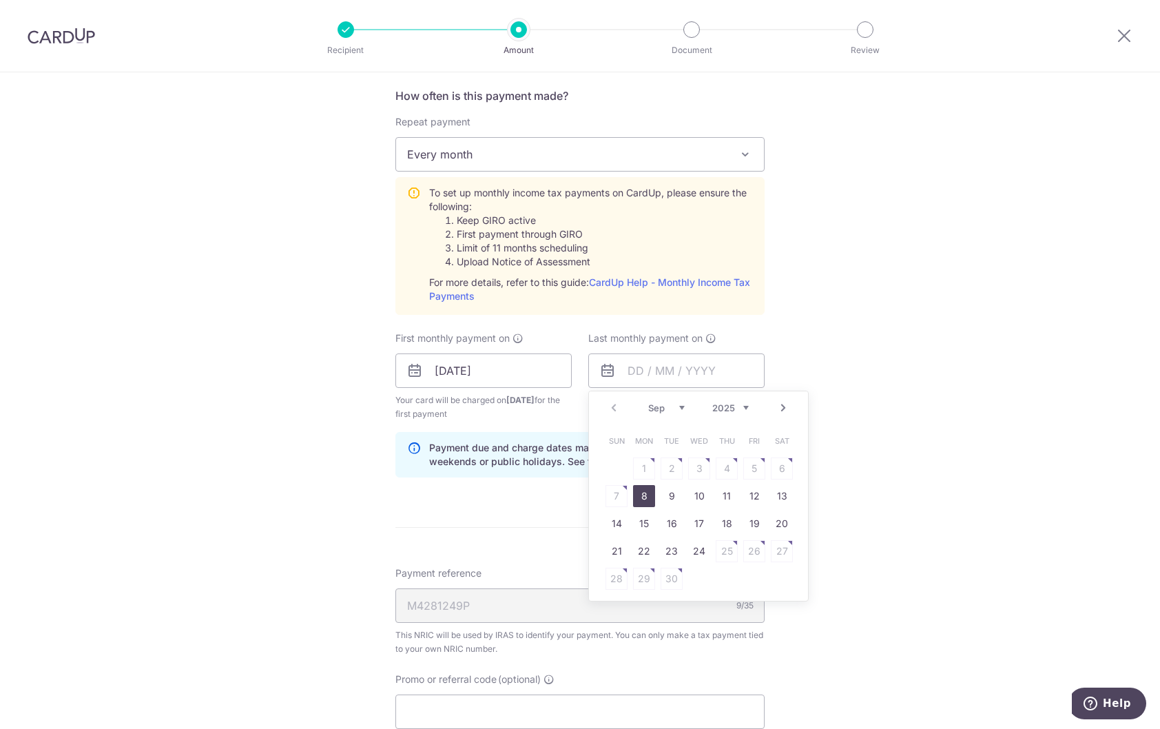
click at [787, 409] on link "Next" at bounding box center [783, 408] width 17 height 17
click at [645, 579] on link "27" at bounding box center [644, 579] width 22 height 22
type input "[DATE]"
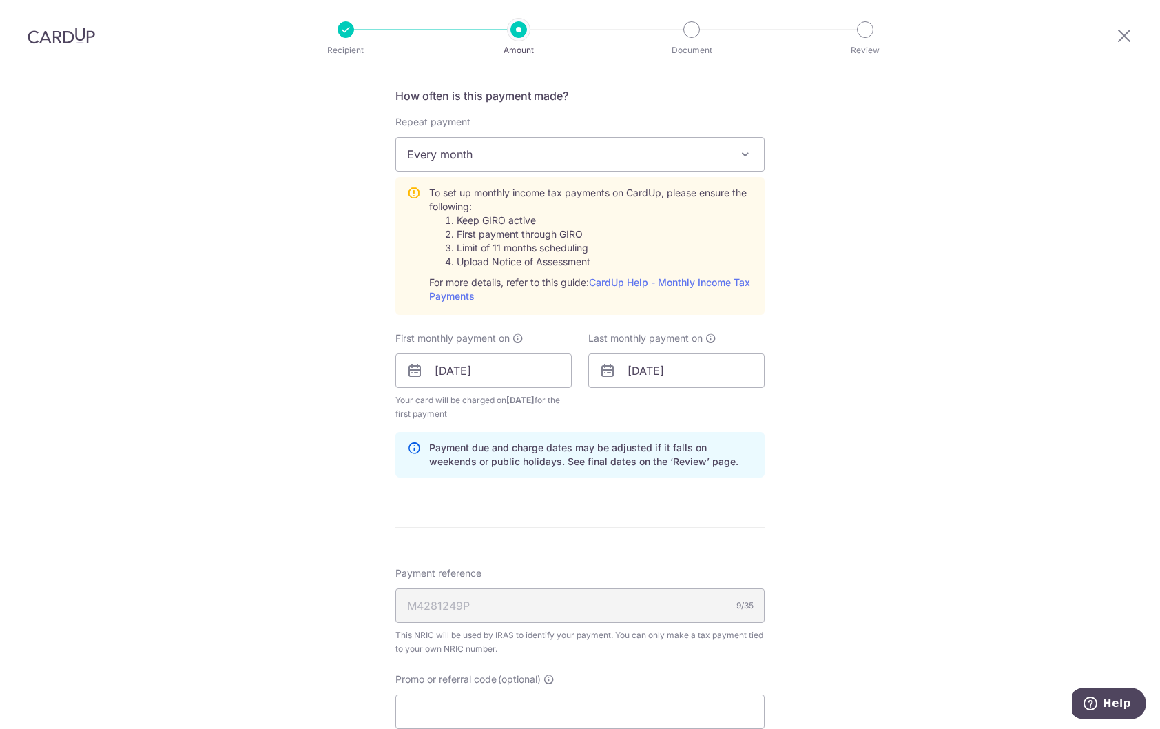
click at [903, 429] on div "Tell us more about your payment Enter one-time or monthly payment amount SGD Th…" at bounding box center [580, 267] width 1160 height 1493
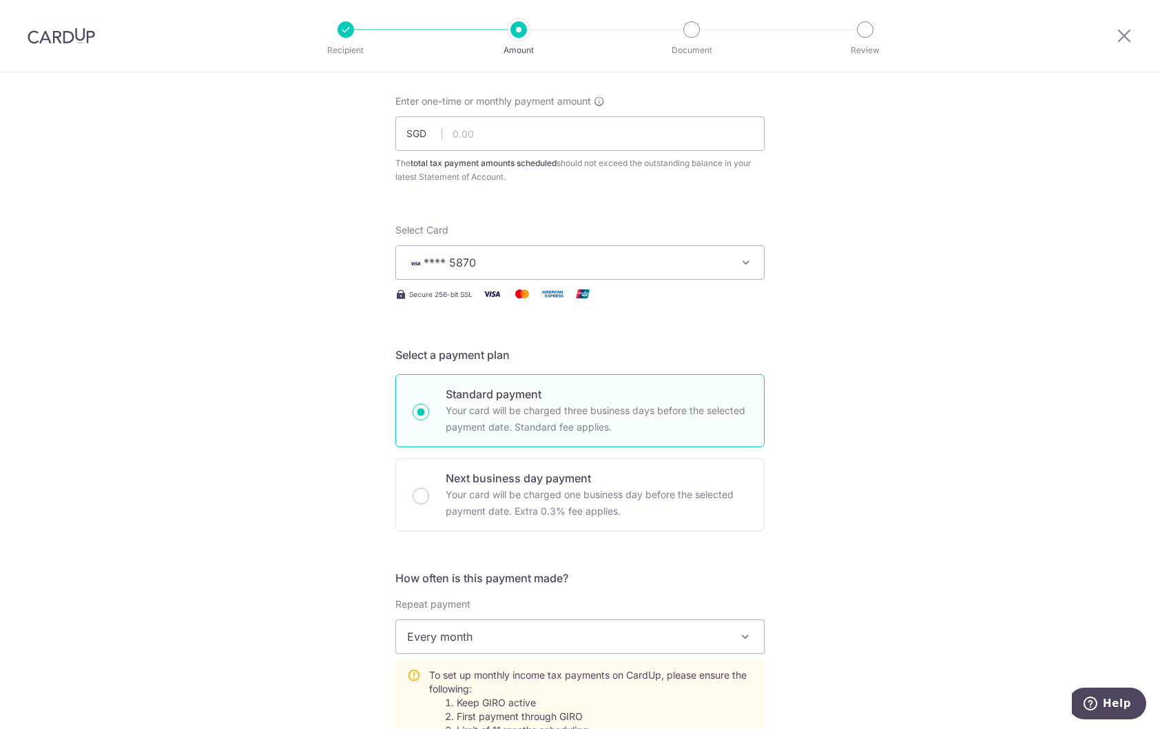
scroll to position [0, 0]
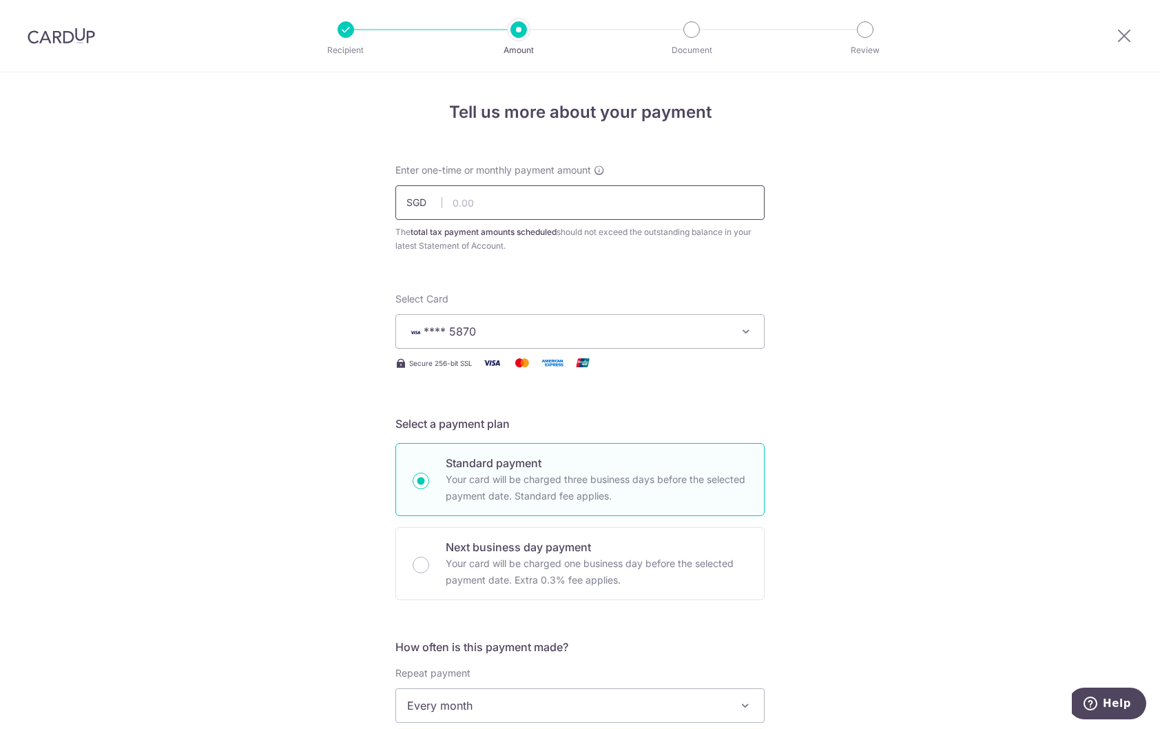
click at [540, 207] on input "text" at bounding box center [579, 202] width 369 height 34
paste input "VTAX25R"
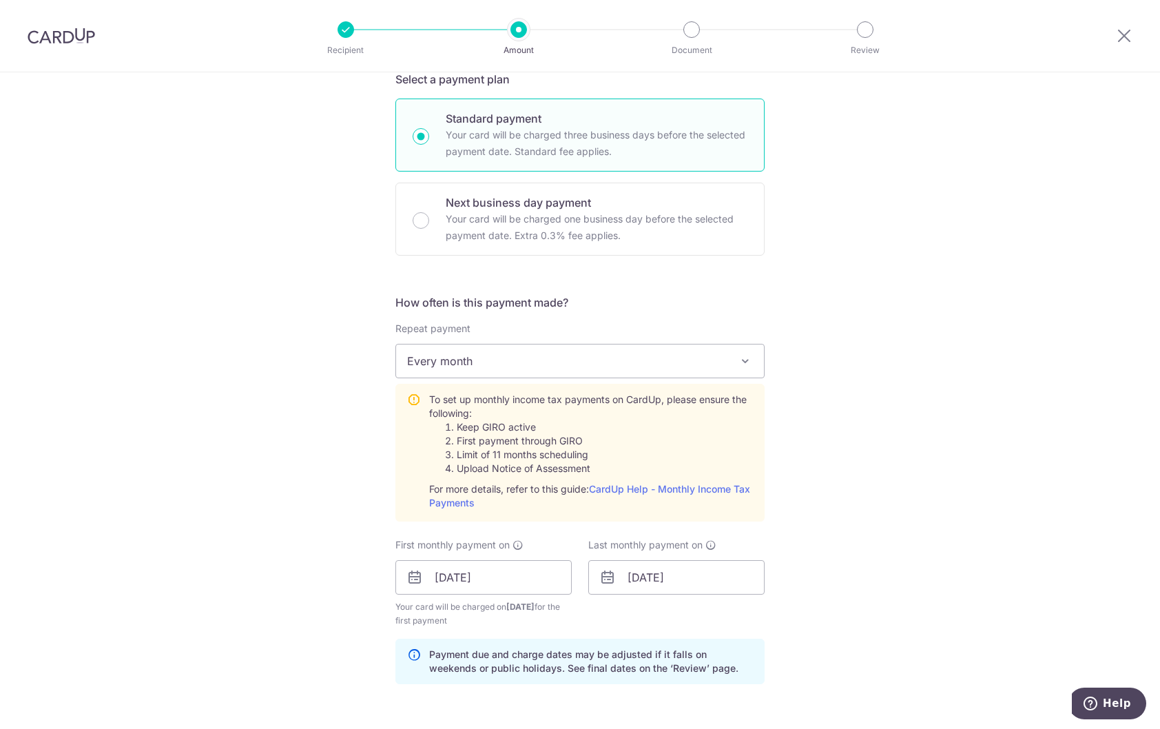
scroll to position [551, 0]
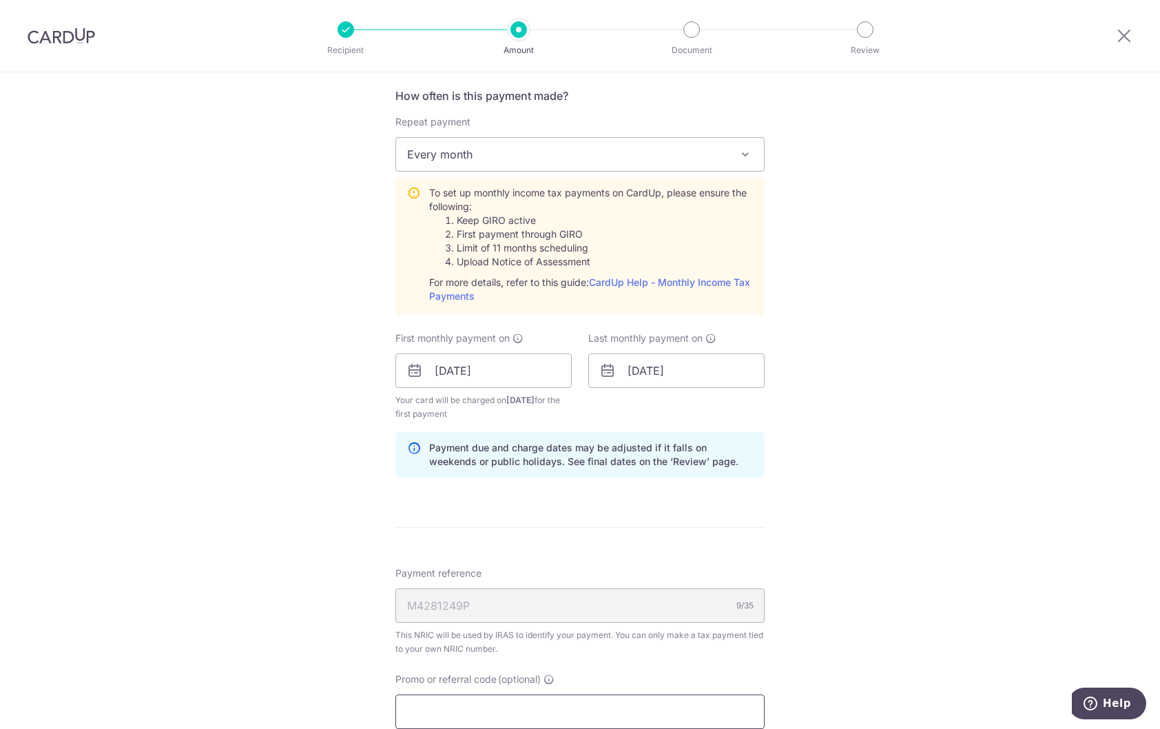
click at [544, 702] on input "Promo or referral code (optional)" at bounding box center [579, 712] width 369 height 34
type input "25.00"
paste input "VTAX25R"
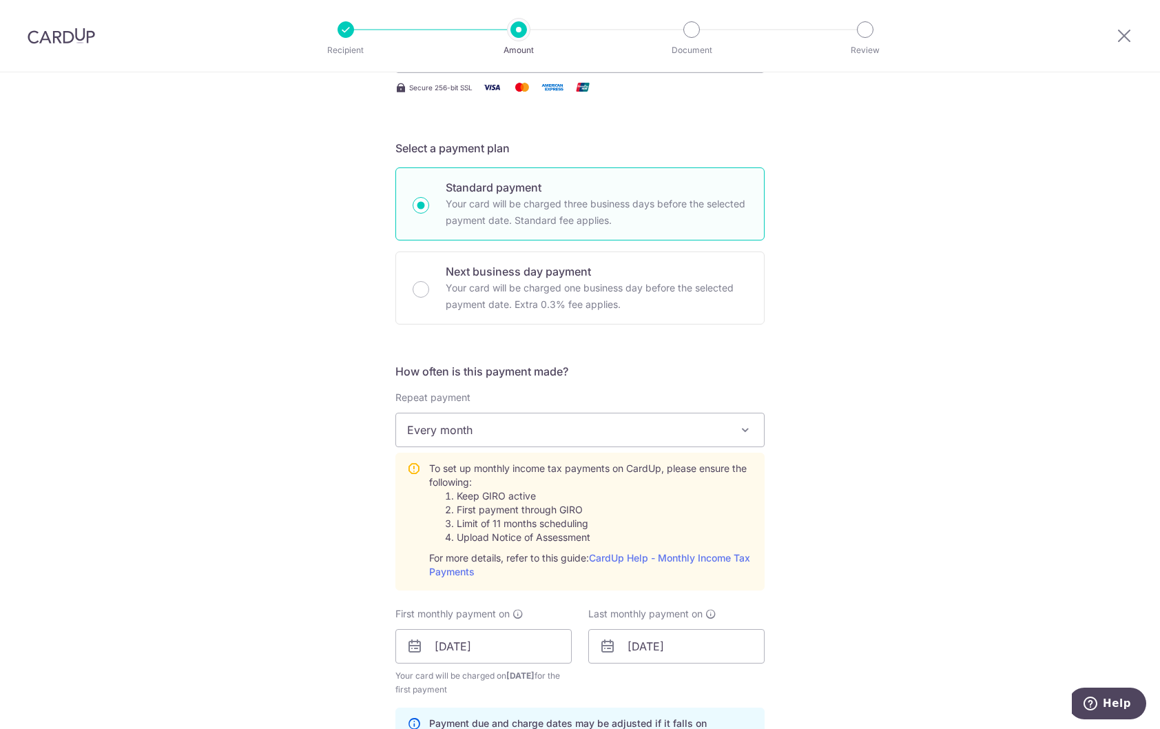
scroll to position [0, 0]
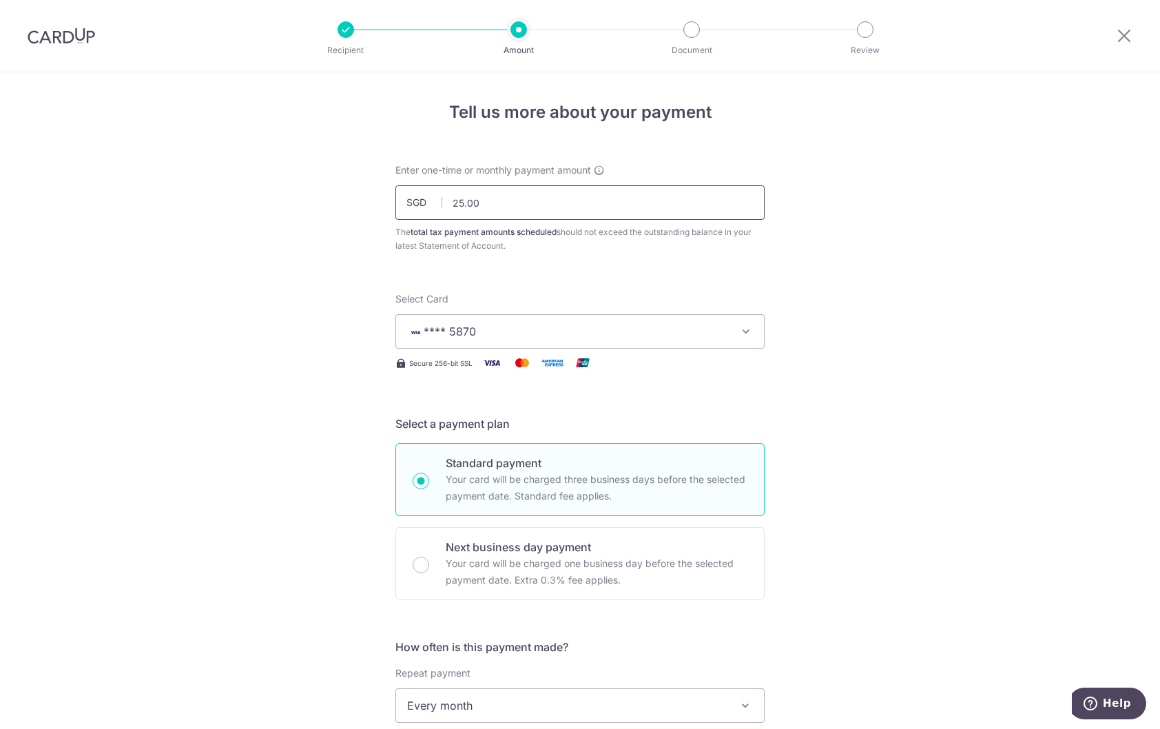
type input "VTAX25R"
click at [494, 200] on input "25.00" at bounding box center [579, 202] width 369 height 34
type input "2"
paste input "18,215.31"
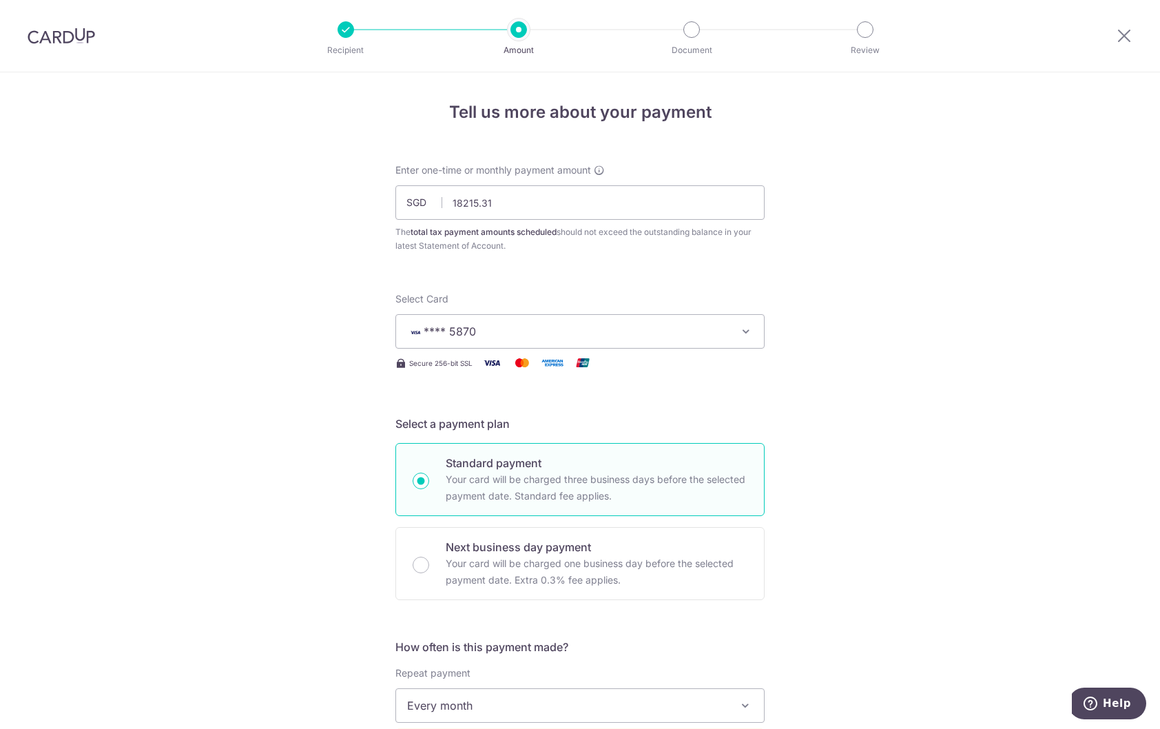
type input "18,215.31"
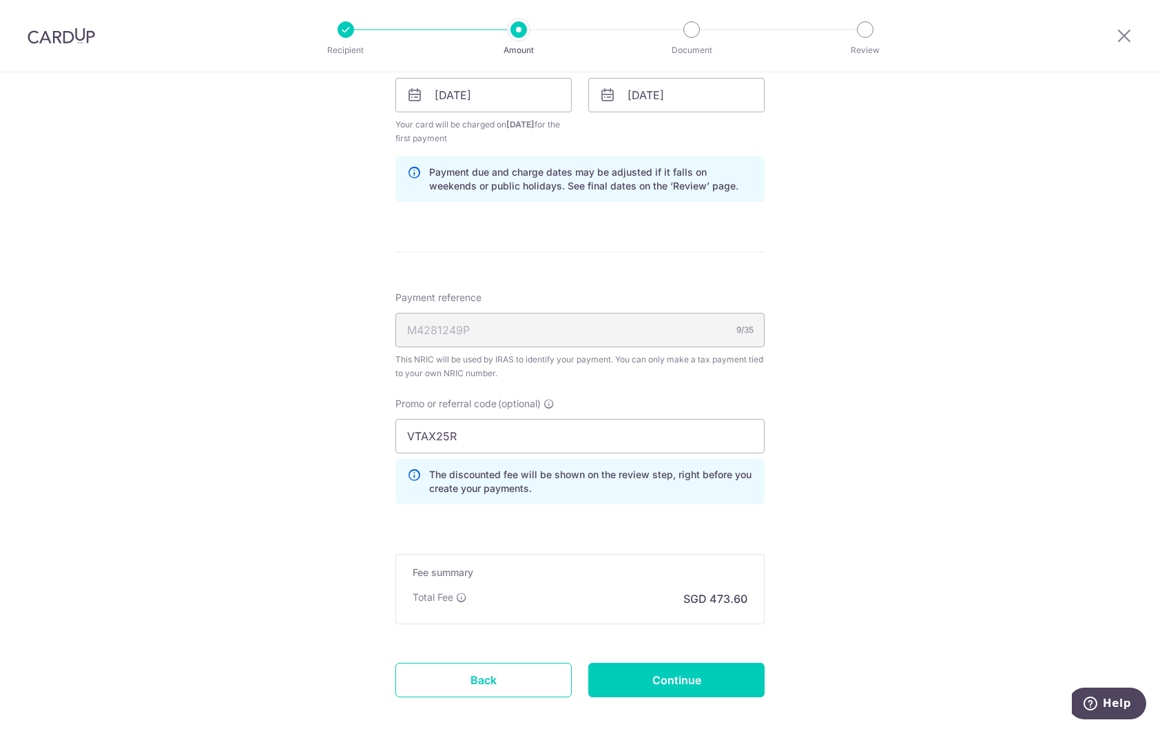
scroll to position [898, 0]
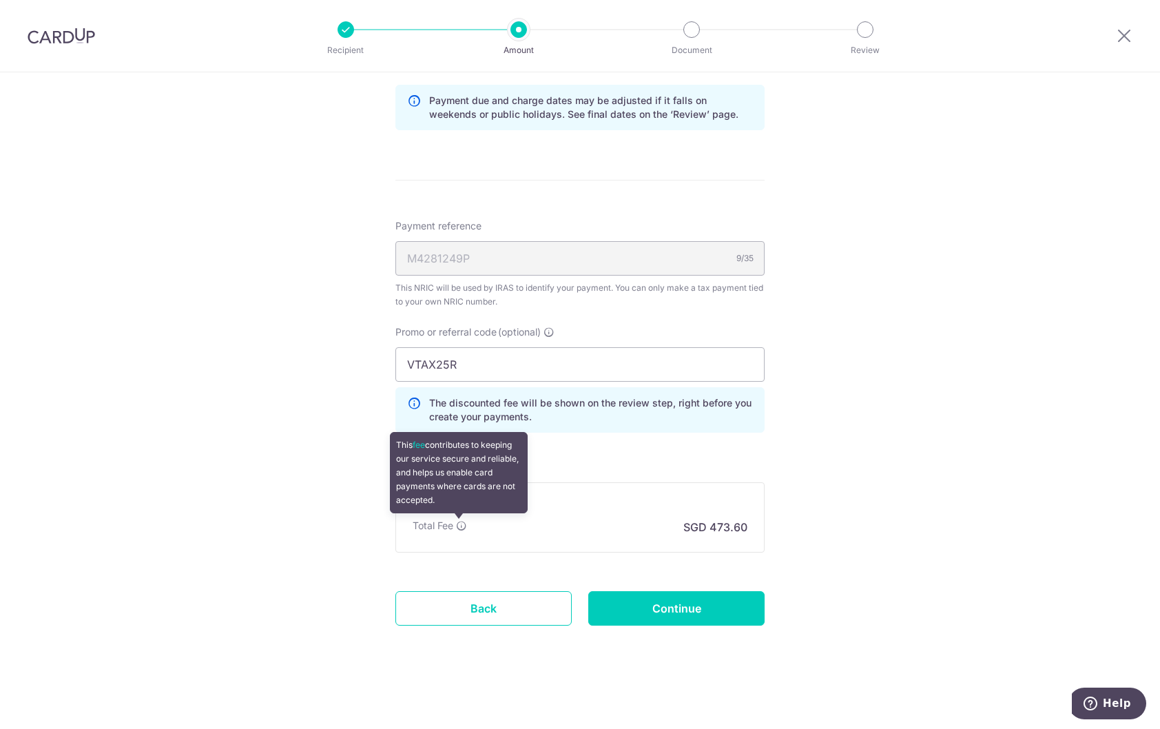
click at [459, 525] on icon at bounding box center [461, 525] width 11 height 11
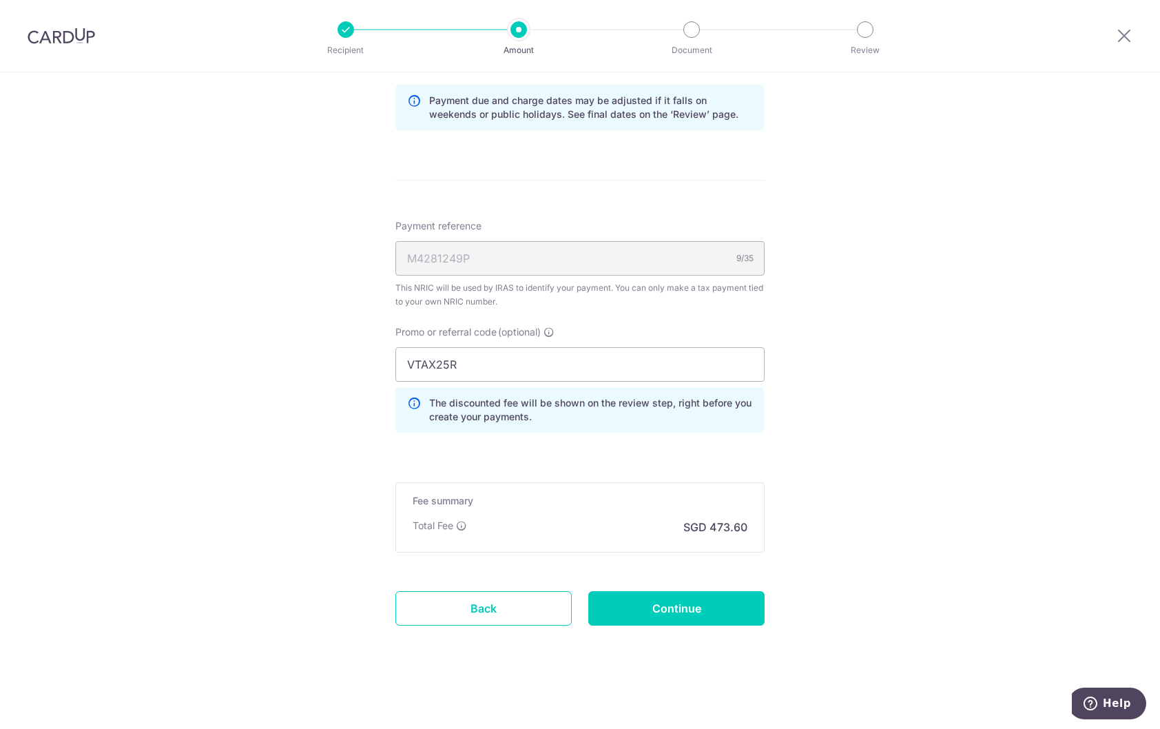
click at [732, 613] on input "Continue" at bounding box center [676, 608] width 176 height 34
type input "Create Schedule"
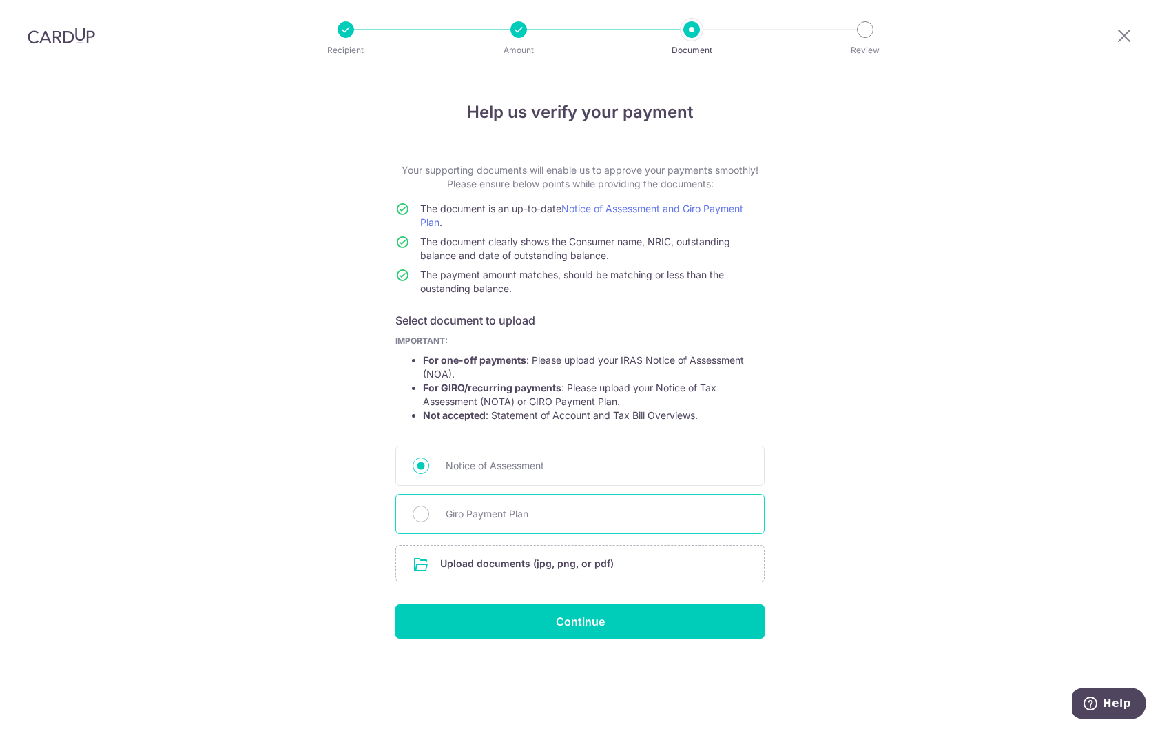
click at [520, 513] on span "Giro Payment Plan" at bounding box center [597, 514] width 302 height 17
click at [429, 513] on input "Giro Payment Plan" at bounding box center [421, 514] width 17 height 17
radio input "true"
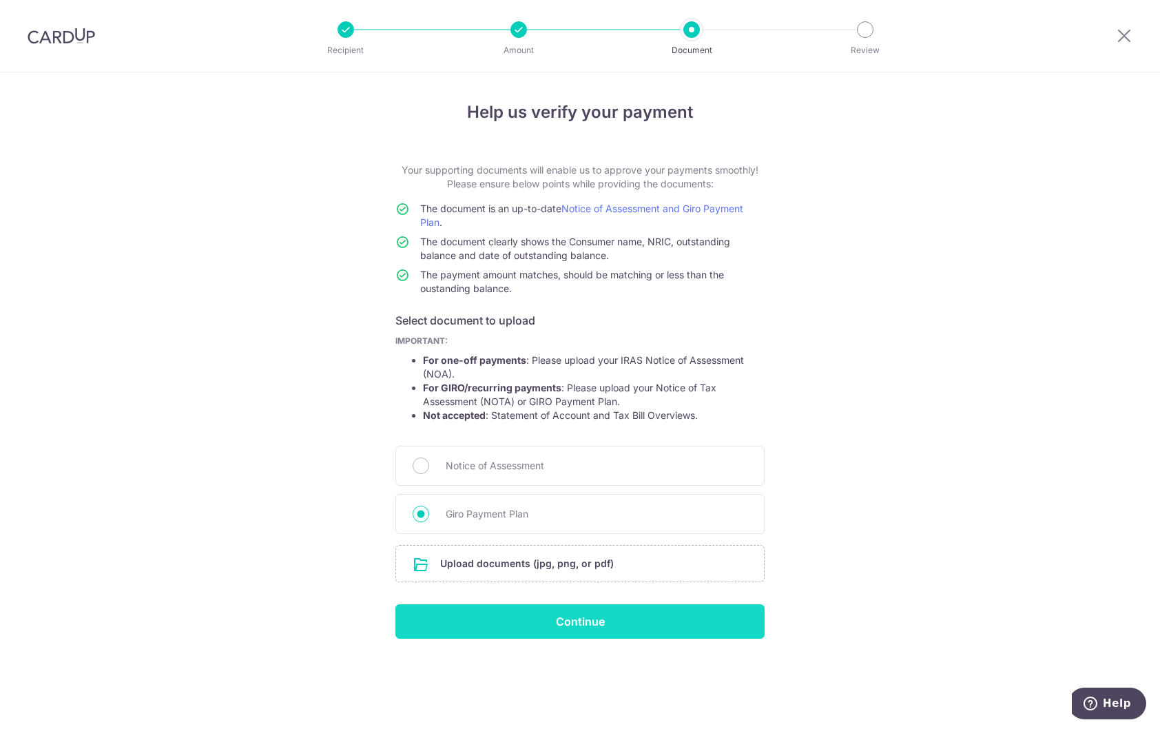
click at [610, 619] on input "Continue" at bounding box center [579, 621] width 369 height 34
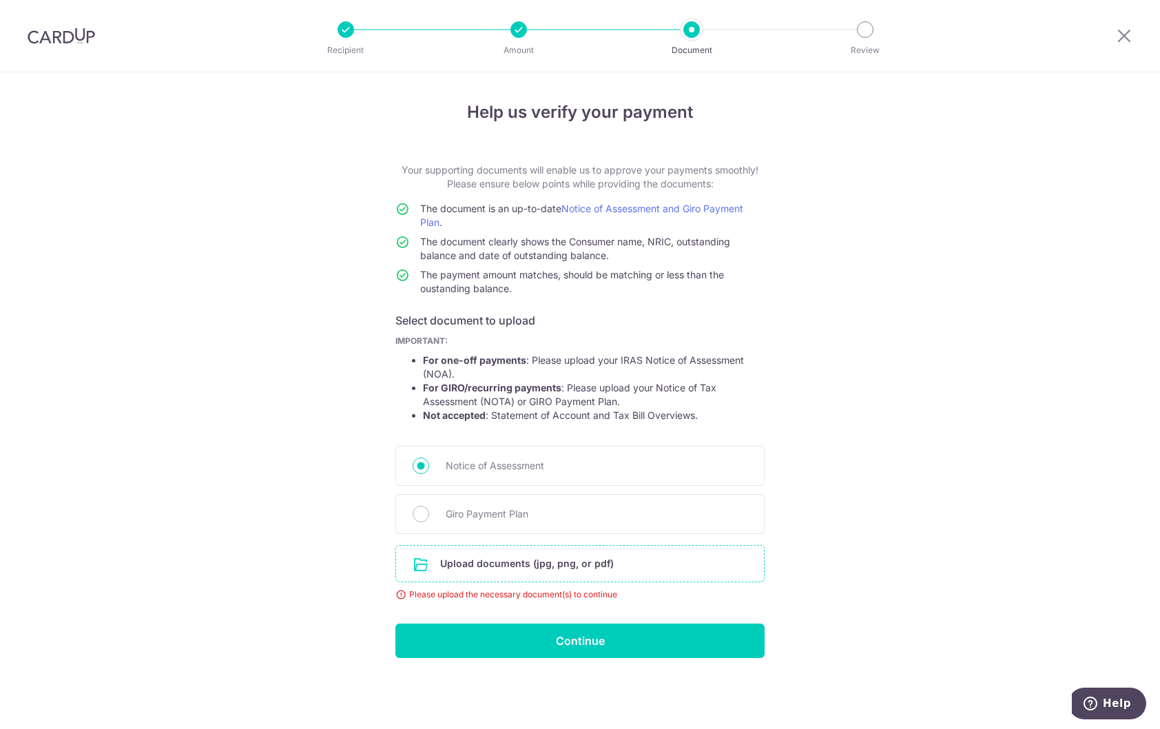
click at [500, 566] on input "file" at bounding box center [580, 564] width 368 height 36
click at [438, 507] on div "Giro Payment Plan" at bounding box center [579, 514] width 369 height 40
click at [418, 517] on input "Giro Payment Plan" at bounding box center [421, 514] width 17 height 17
radio input "true"
click at [480, 563] on input "file" at bounding box center [580, 564] width 368 height 36
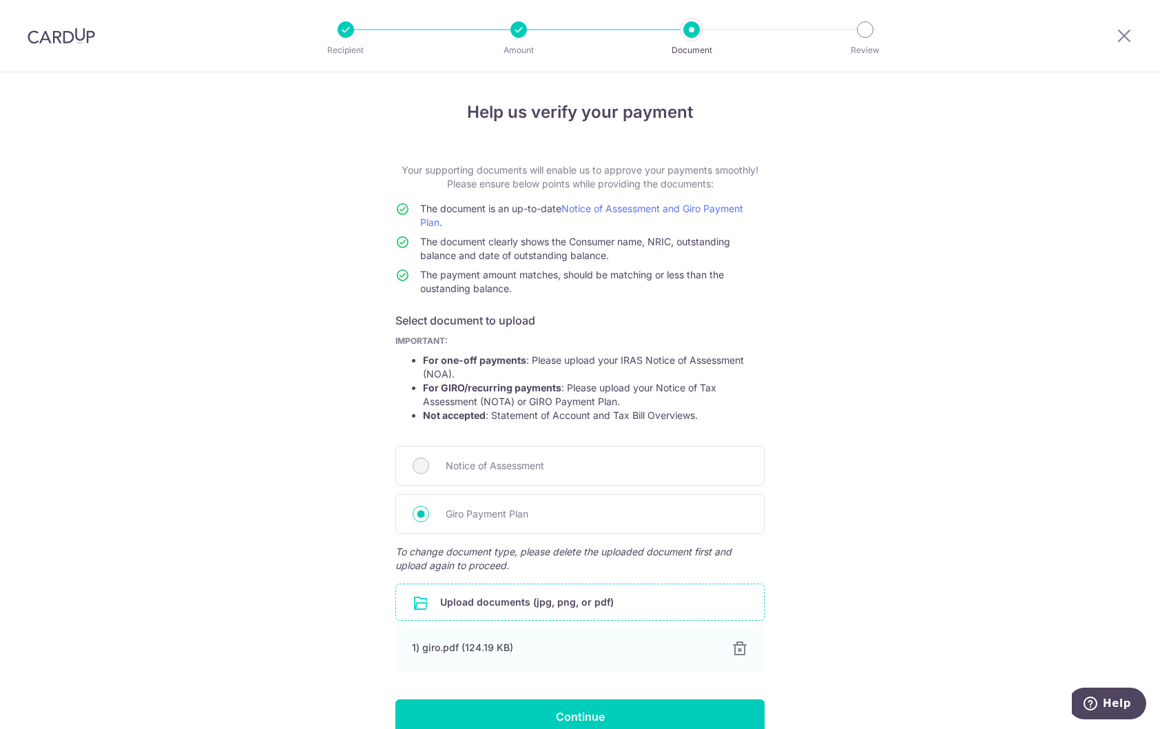
scroll to position [70, 0]
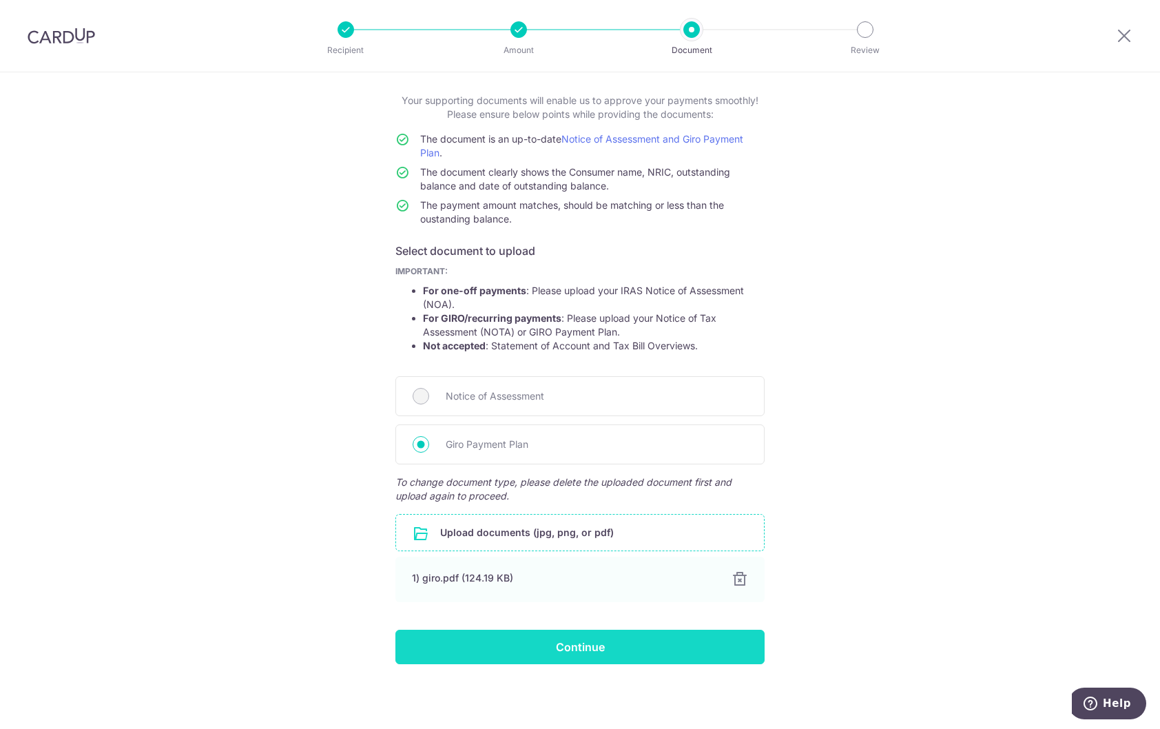
click at [723, 648] on input "Continue" at bounding box center [579, 647] width 369 height 34
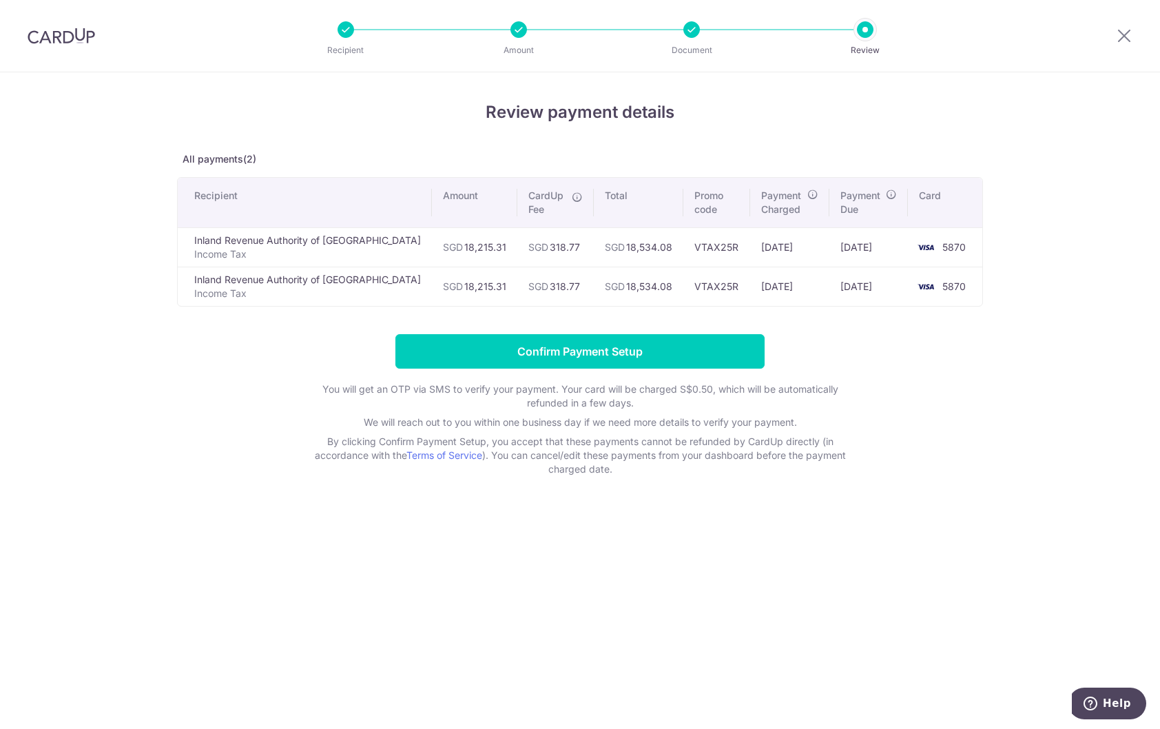
click at [874, 579] on div "Review payment details All payments(2) Recipient Amount CardUp Fee Total Promo …" at bounding box center [580, 400] width 1160 height 657
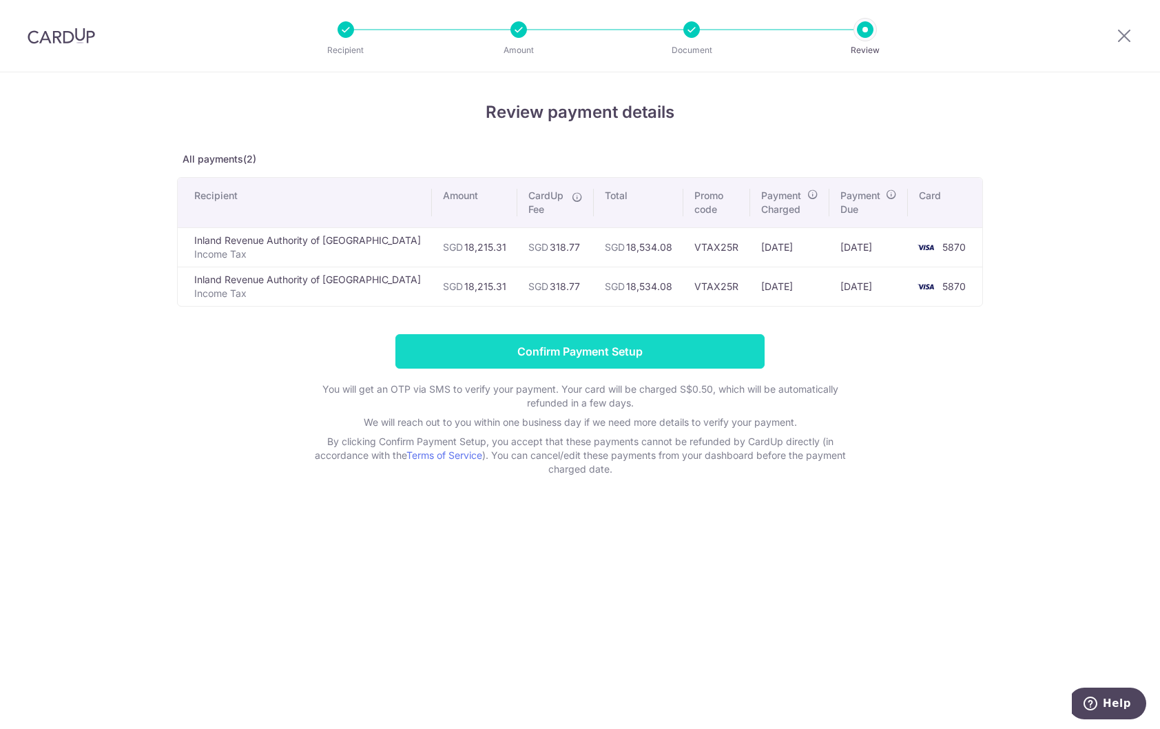
click at [622, 356] on input "Confirm Payment Setup" at bounding box center [579, 351] width 369 height 34
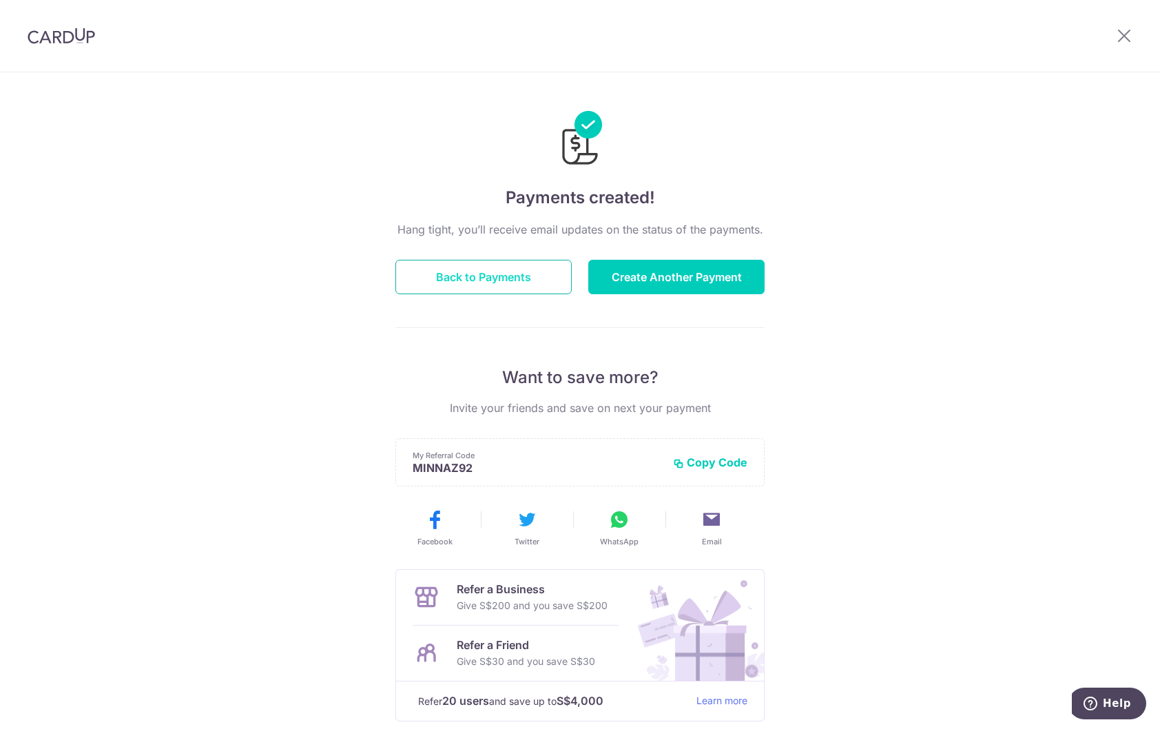
click at [513, 278] on button "Back to Payments" at bounding box center [483, 277] width 176 height 34
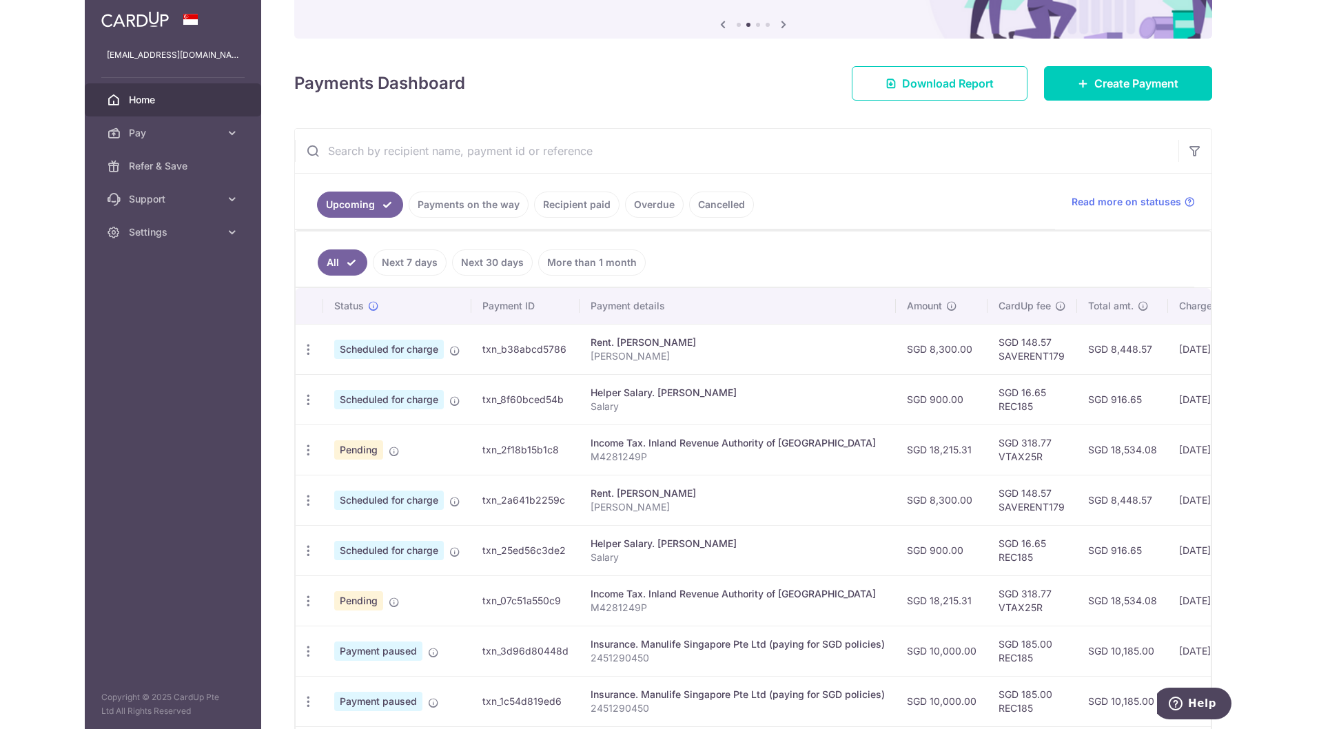
scroll to position [207, 0]
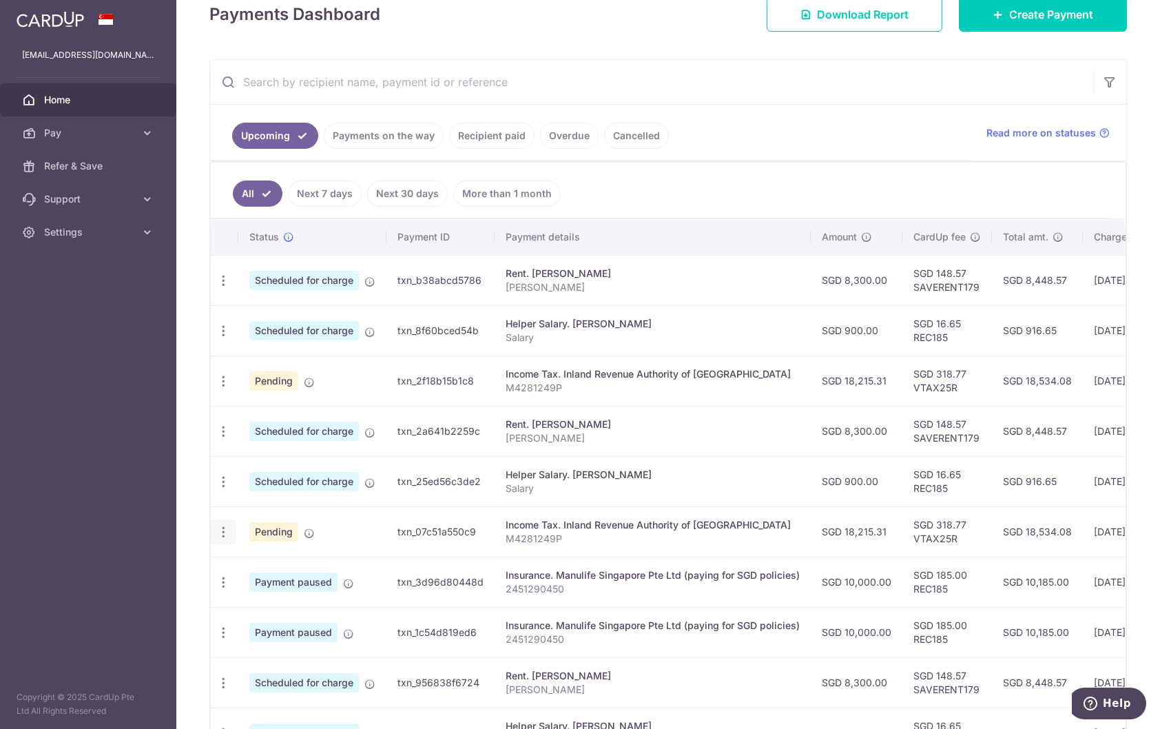
click at [224, 288] on icon "button" at bounding box center [223, 281] width 14 height 14
click at [272, 600] on span "Cancel payment" at bounding box center [297, 603] width 92 height 17
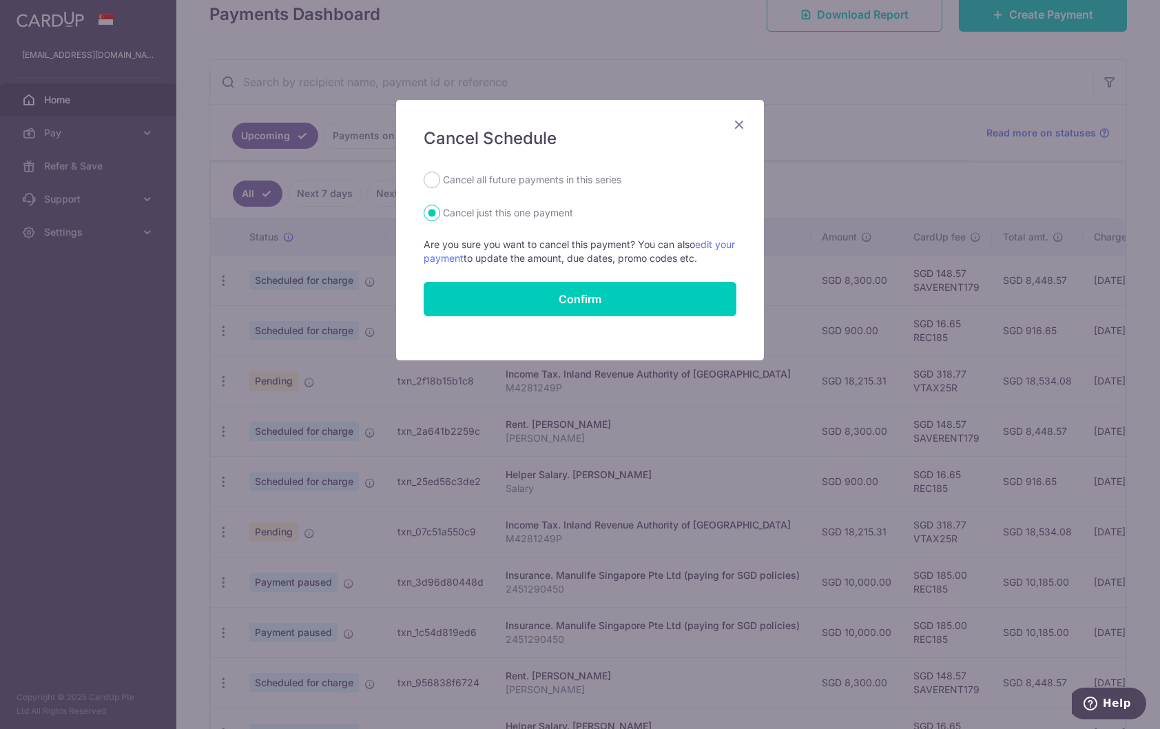
click at [739, 121] on icon "Close" at bounding box center [739, 124] width 17 height 17
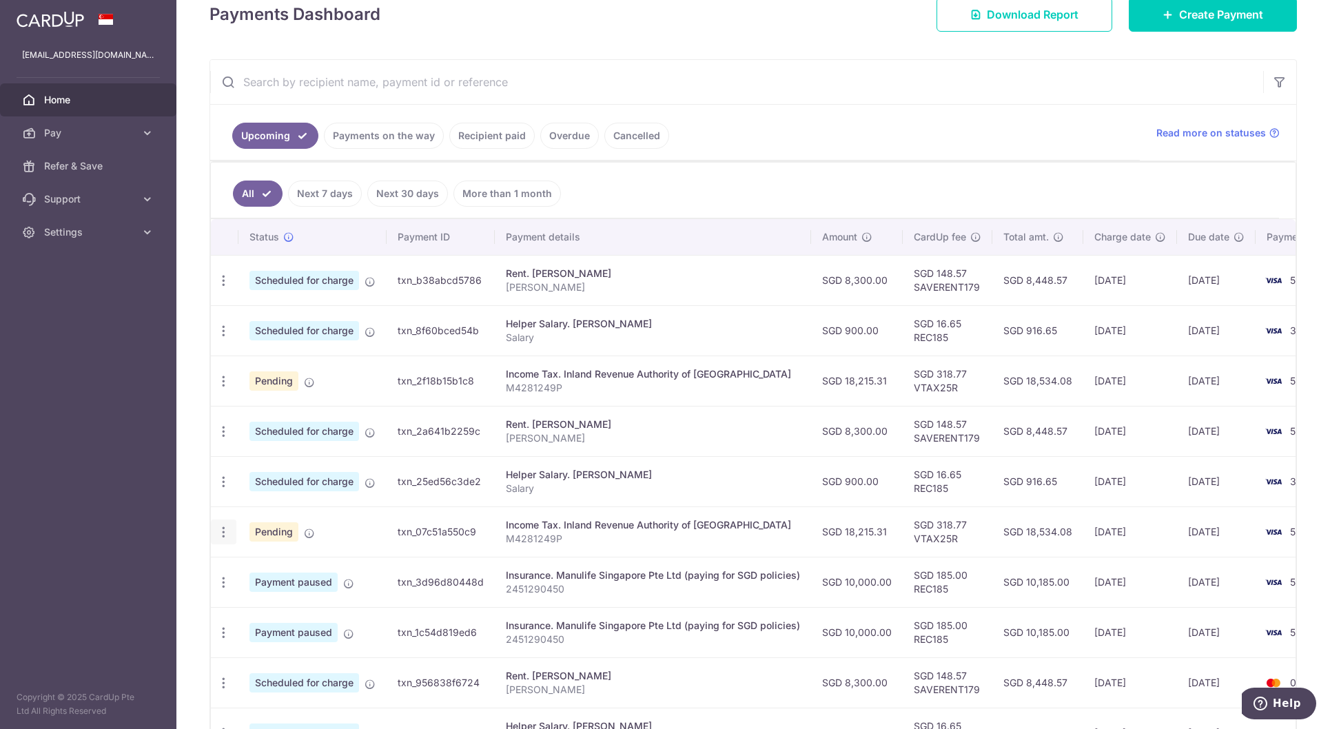
click at [219, 288] on icon "button" at bounding box center [223, 281] width 14 height 14
click at [132, 497] on aside "minna.zhang@gmail.com Home Pay Payments Recipients Cards Refer & Save Support F…" at bounding box center [88, 364] width 176 height 729
click at [225, 288] on icon "button" at bounding box center [223, 281] width 14 height 14
click at [302, 603] on span "Cancel payment" at bounding box center [297, 603] width 92 height 17
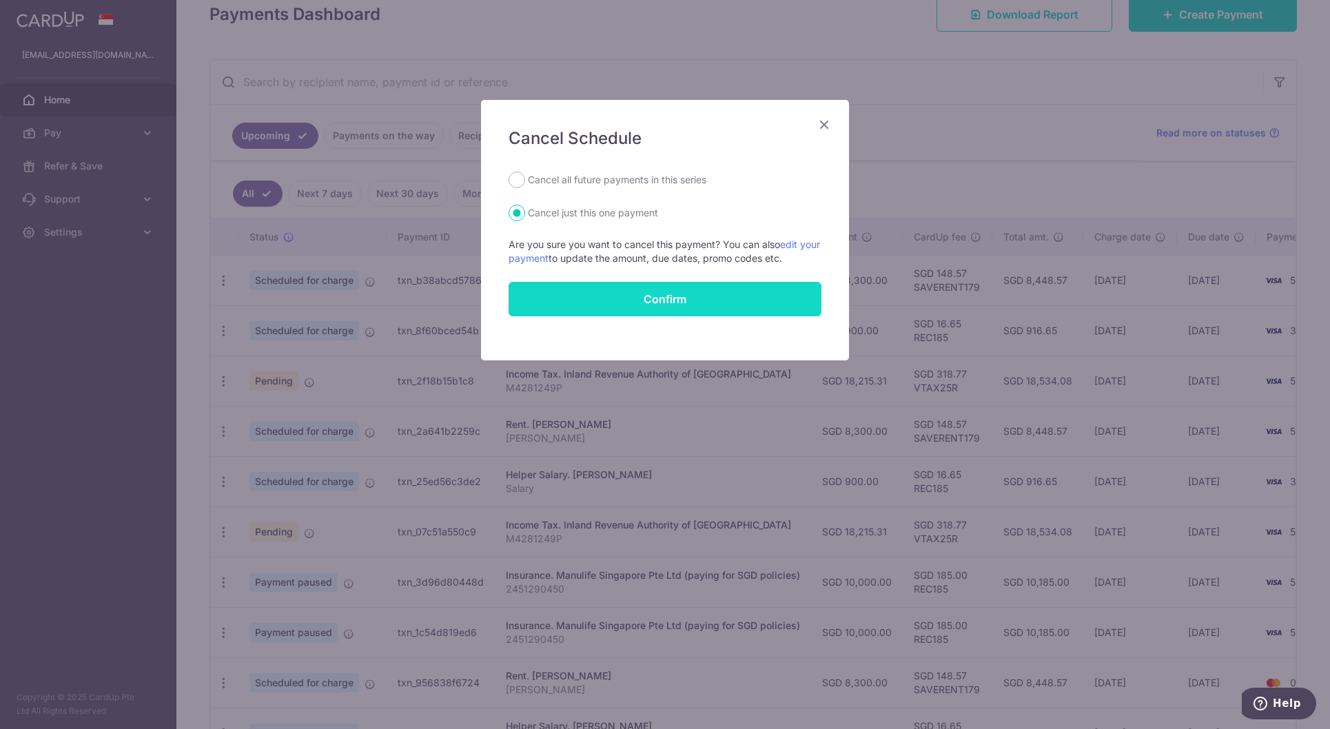
click at [650, 303] on button "Confirm" at bounding box center [664, 299] width 313 height 34
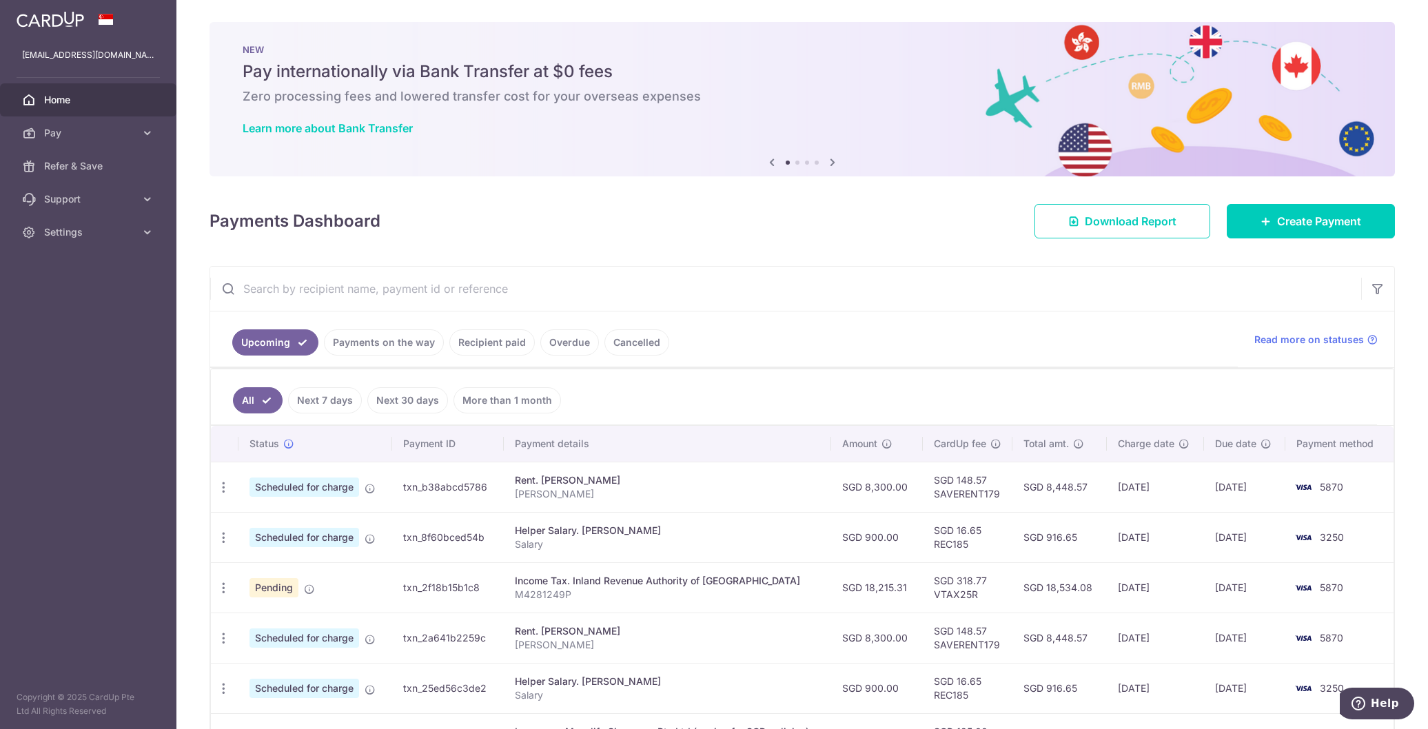
click at [1069, 593] on td "SGD 18,534.08" at bounding box center [1059, 587] width 94 height 50
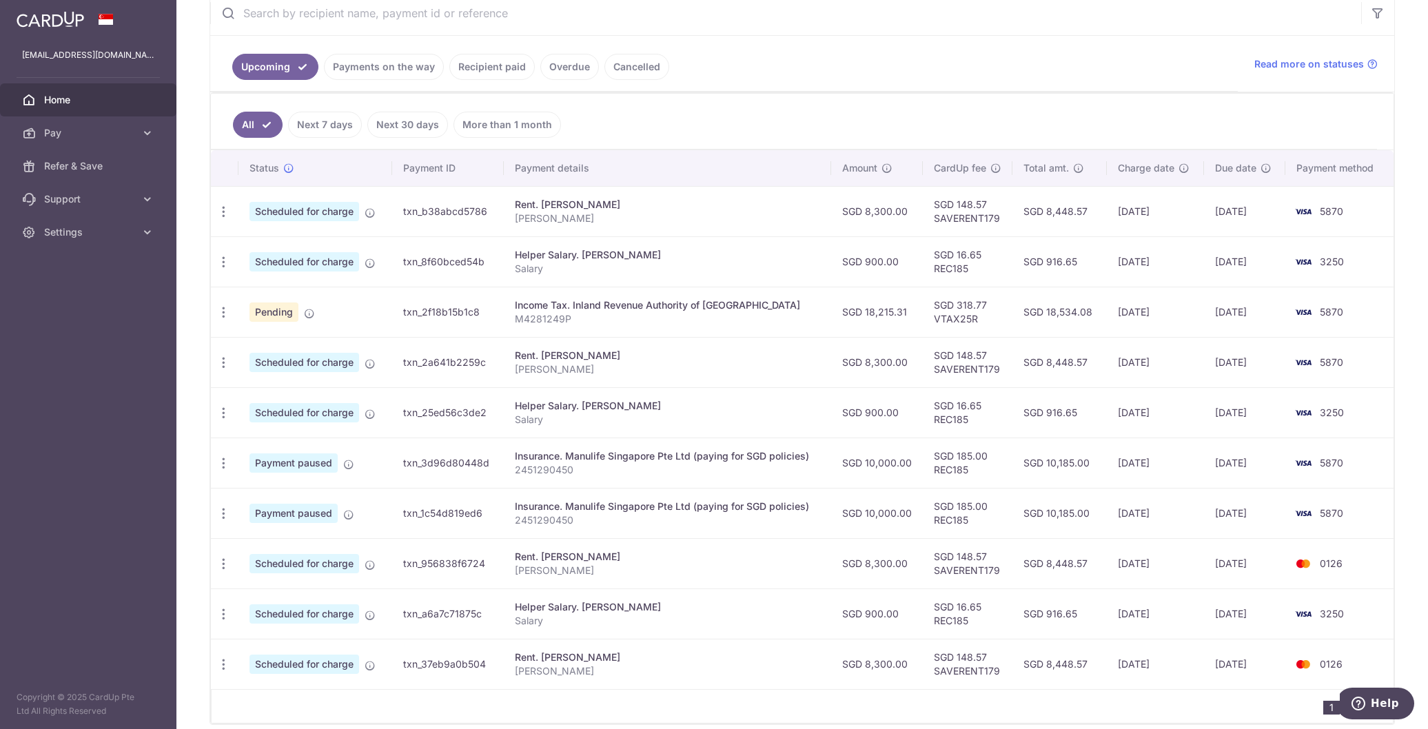
scroll to position [336, 0]
